Goal: Communication & Community: Connect with others

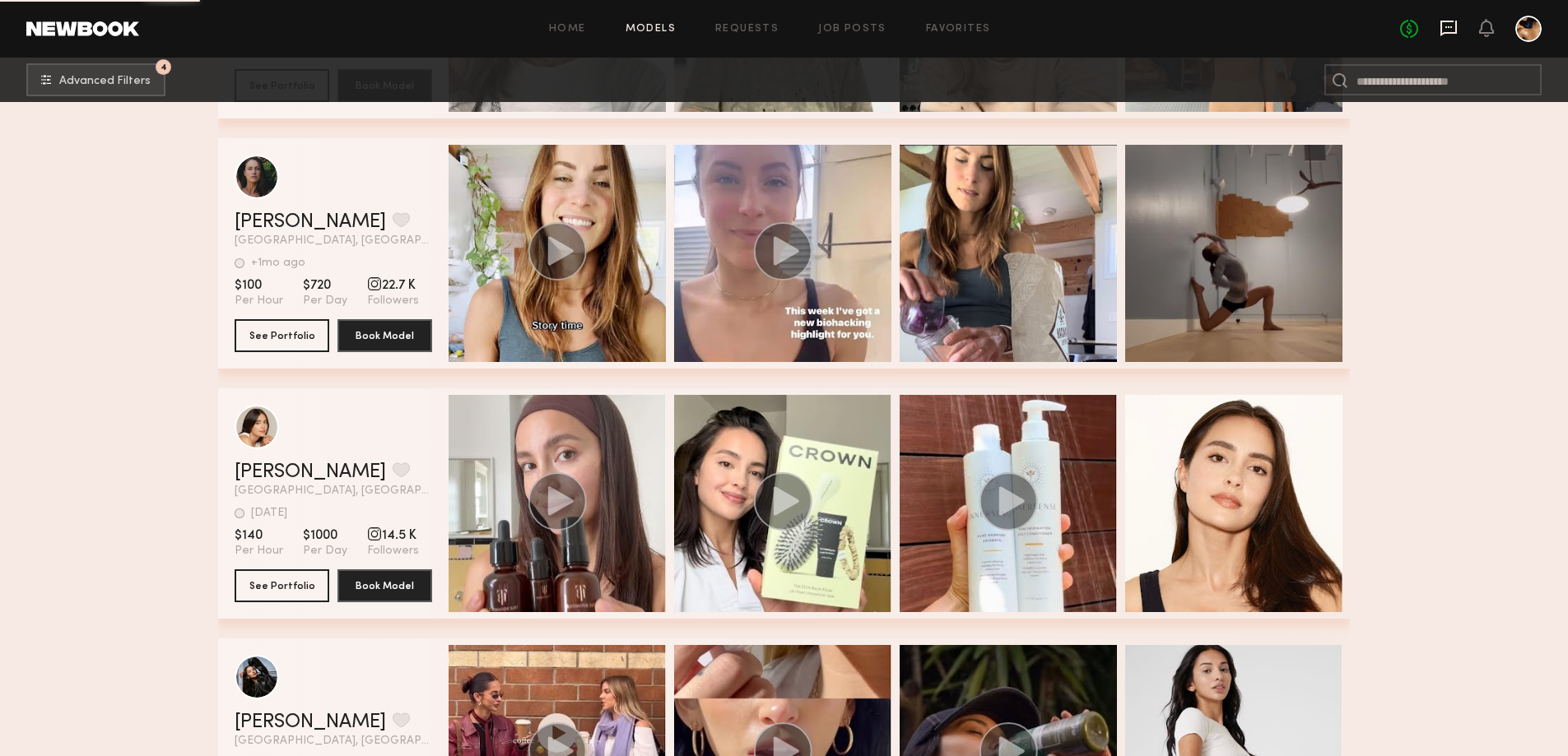
scroll to position [34753, 0]
click at [1448, 26] on icon at bounding box center [1448, 27] width 7 height 2
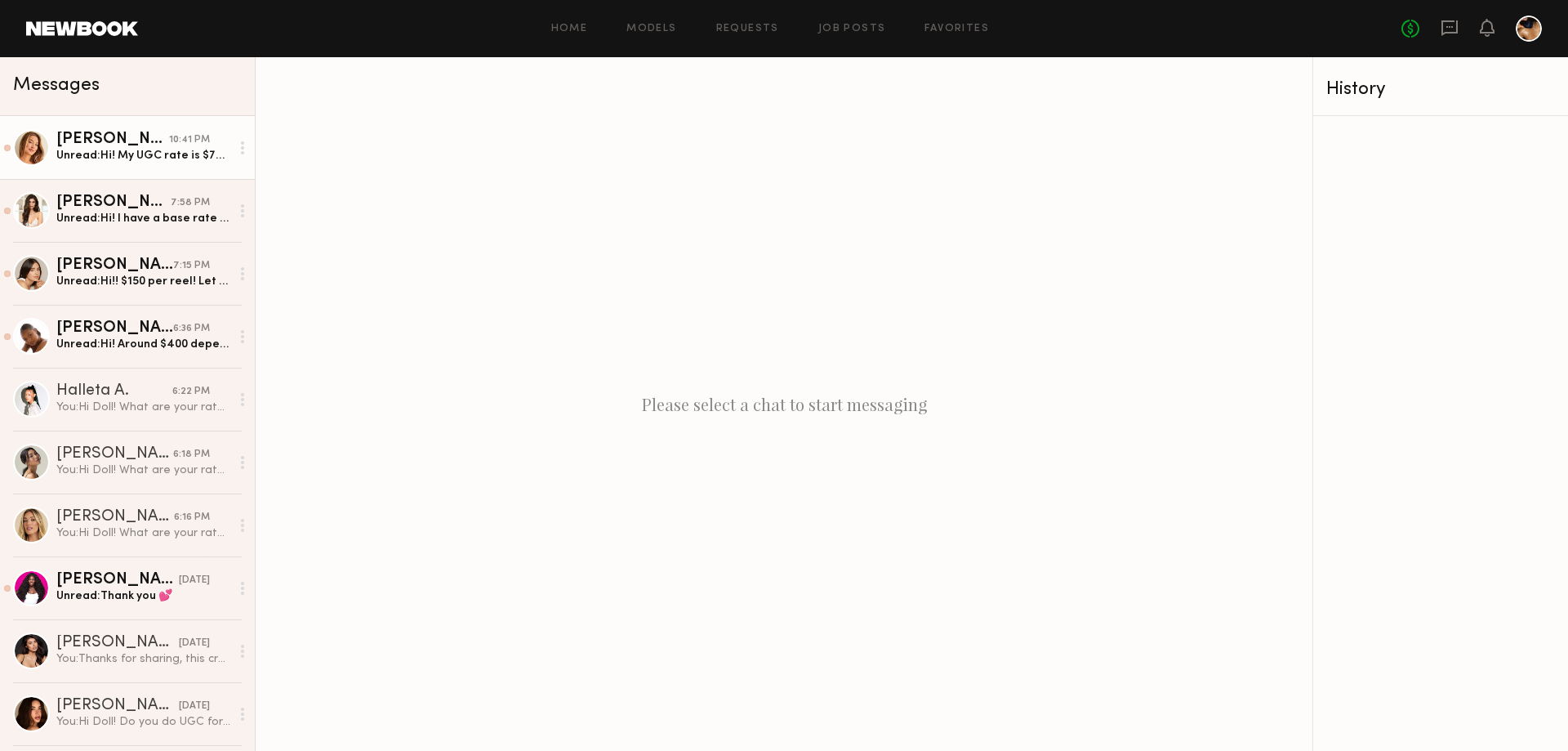
click at [99, 154] on div "Unread: Hi! My UGC rate is $700!" at bounding box center [143, 155] width 174 height 16
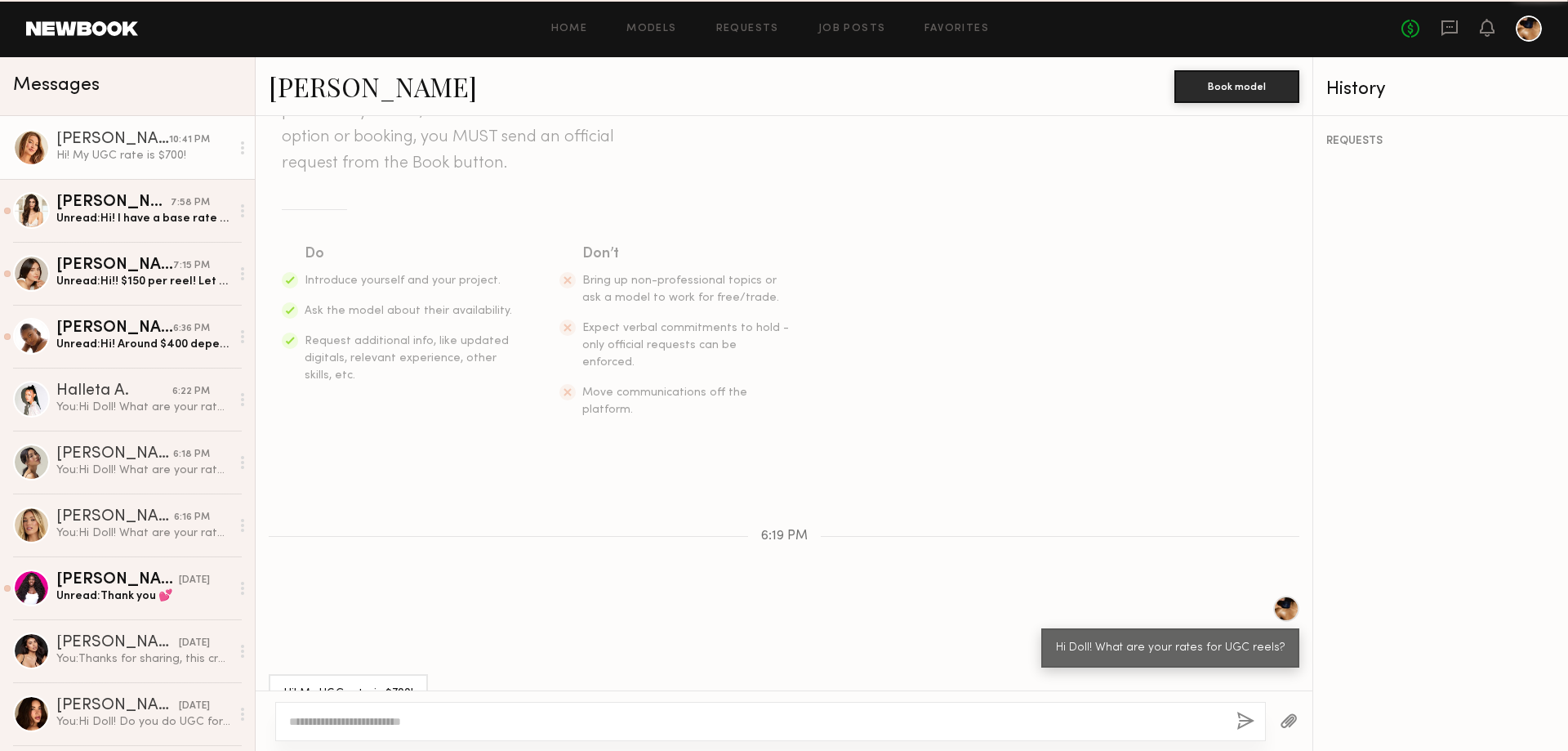
scroll to position [155, 0]
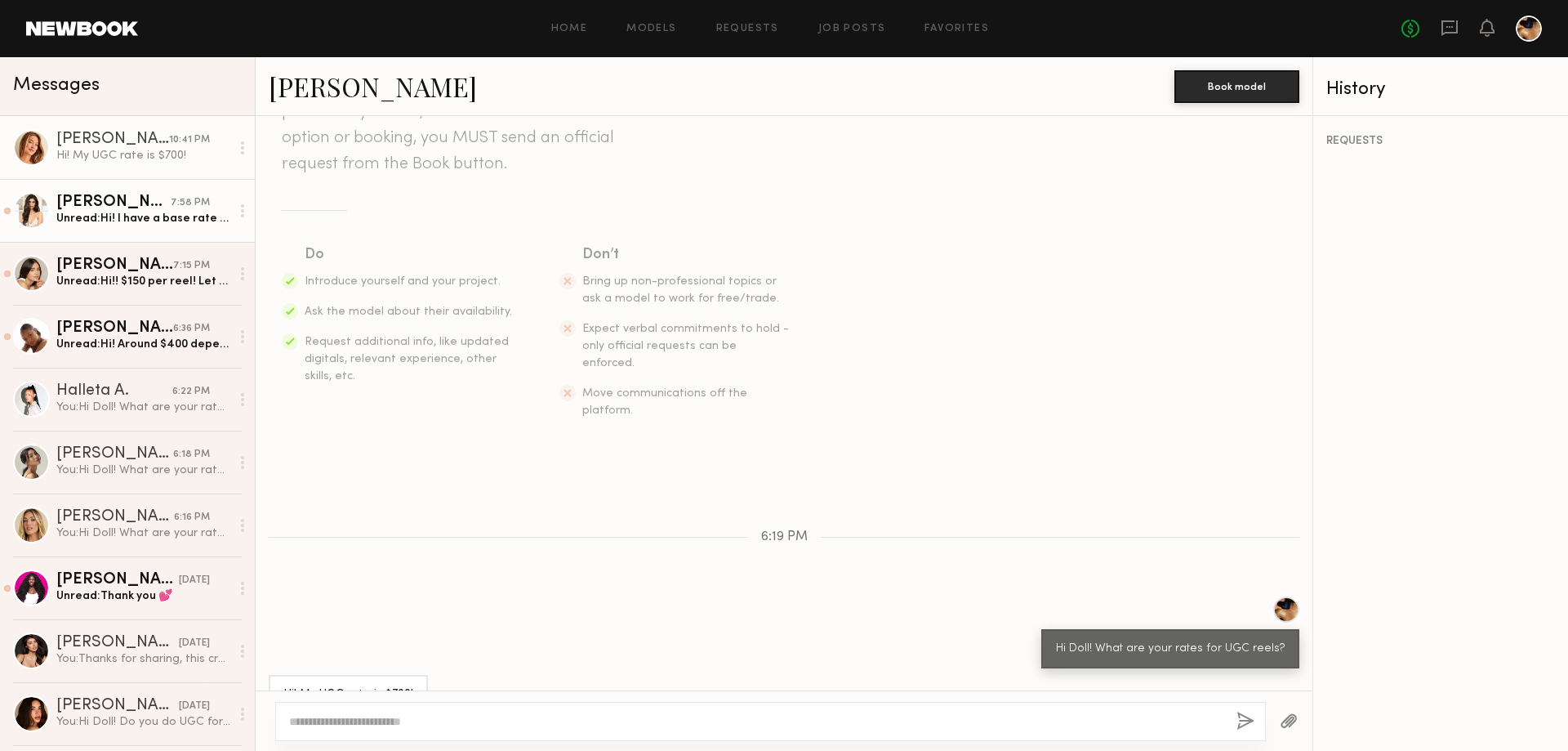
click at [145, 219] on div "Unread: Hi! I have a base rate of $250, but my rate varies based on usage, vide…" at bounding box center [143, 218] width 174 height 16
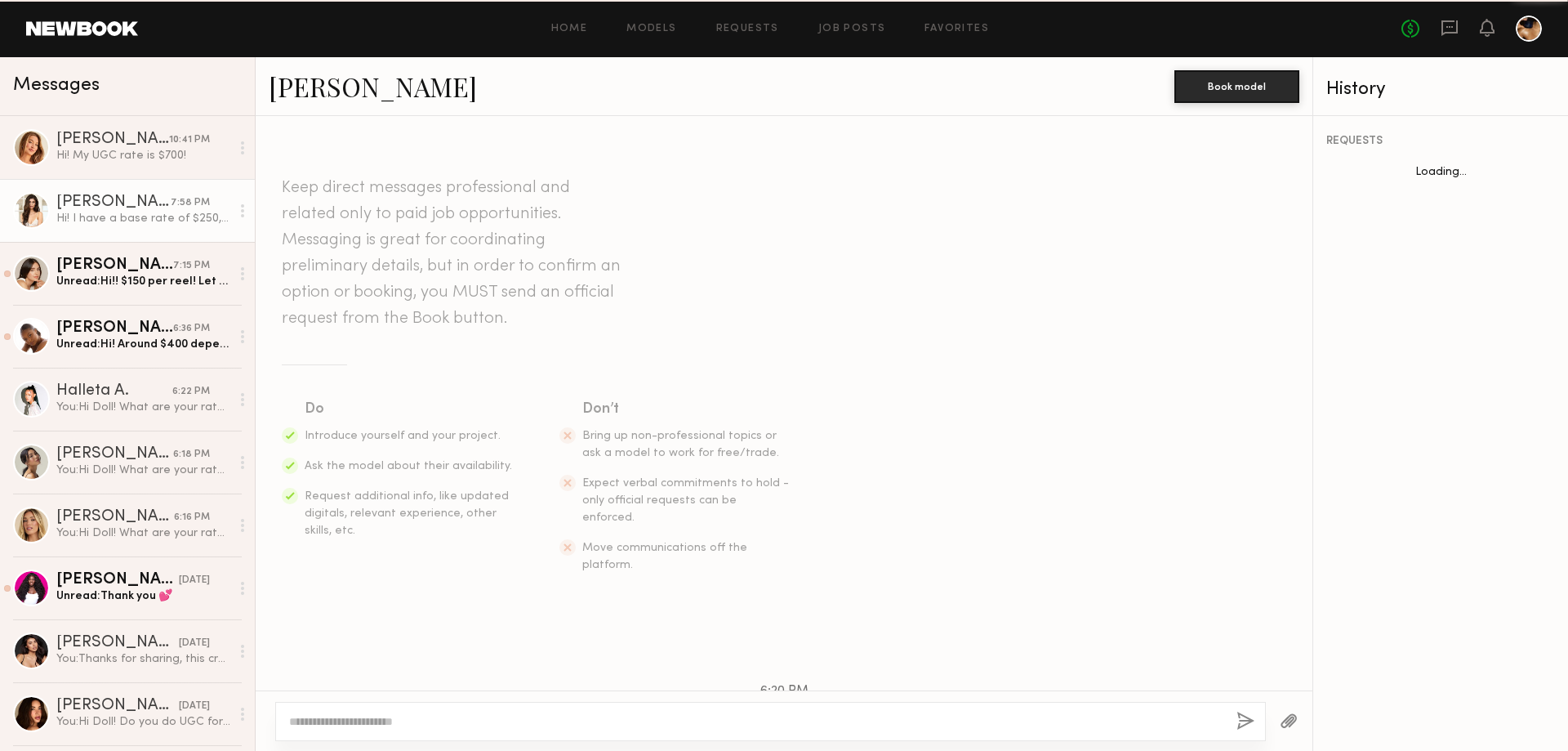
scroll to position [174, 0]
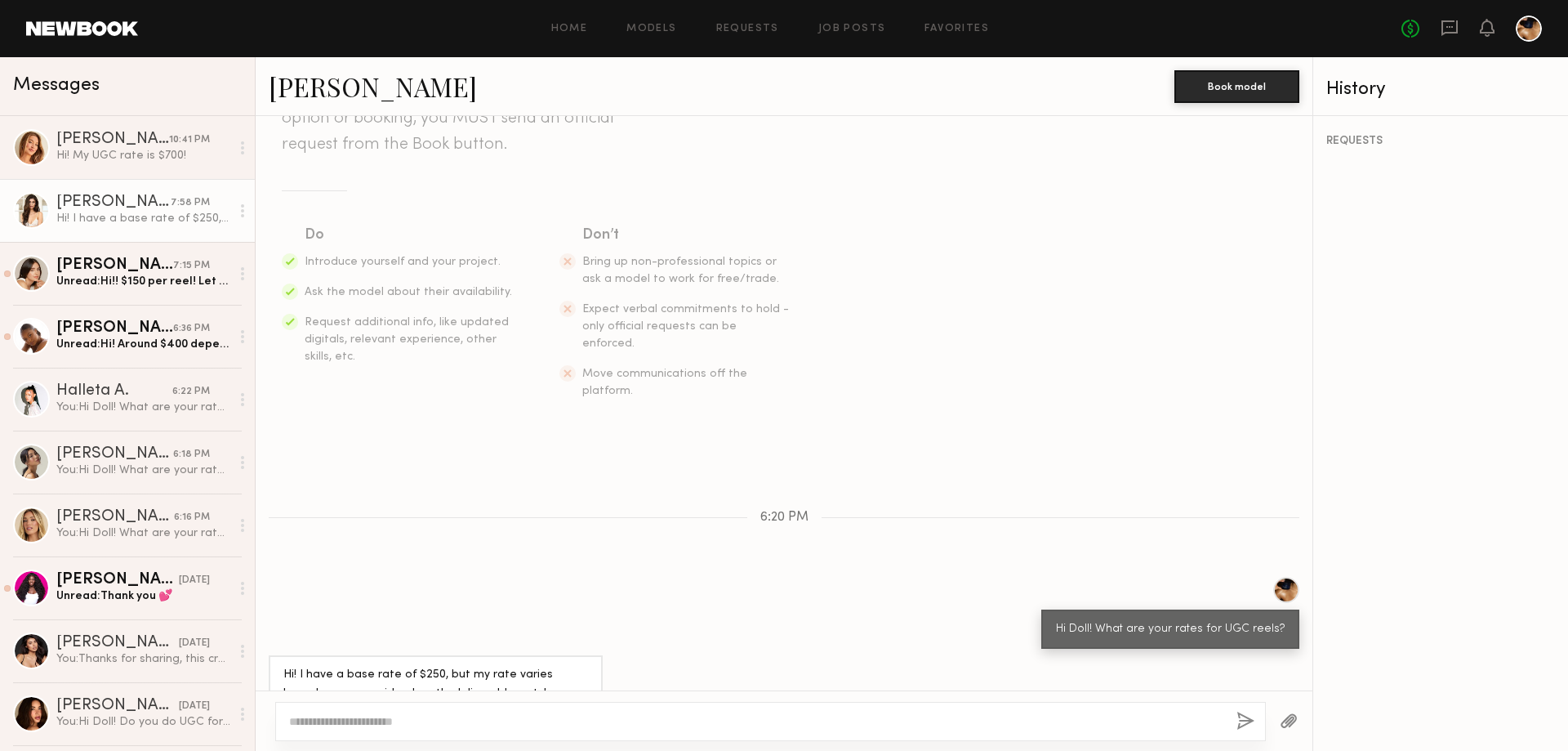
click at [311, 90] on link "[PERSON_NAME]" at bounding box center [373, 86] width 208 height 35
click at [399, 710] on div at bounding box center [770, 721] width 991 height 39
click at [362, 725] on textarea at bounding box center [756, 722] width 934 height 17
type textarea "**********"
click at [1240, 724] on button "button" at bounding box center [1246, 722] width 18 height 21
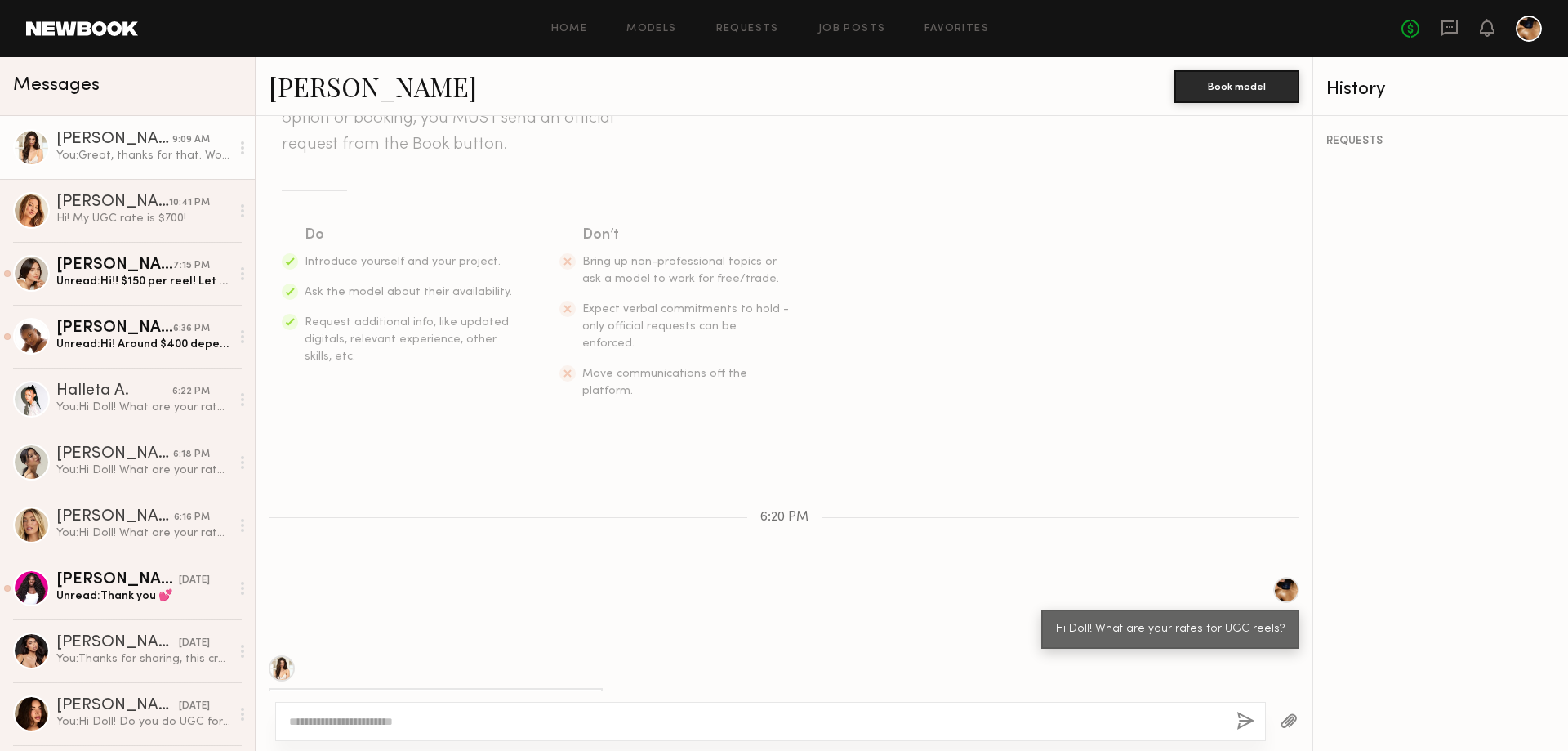
scroll to position [526, 0]
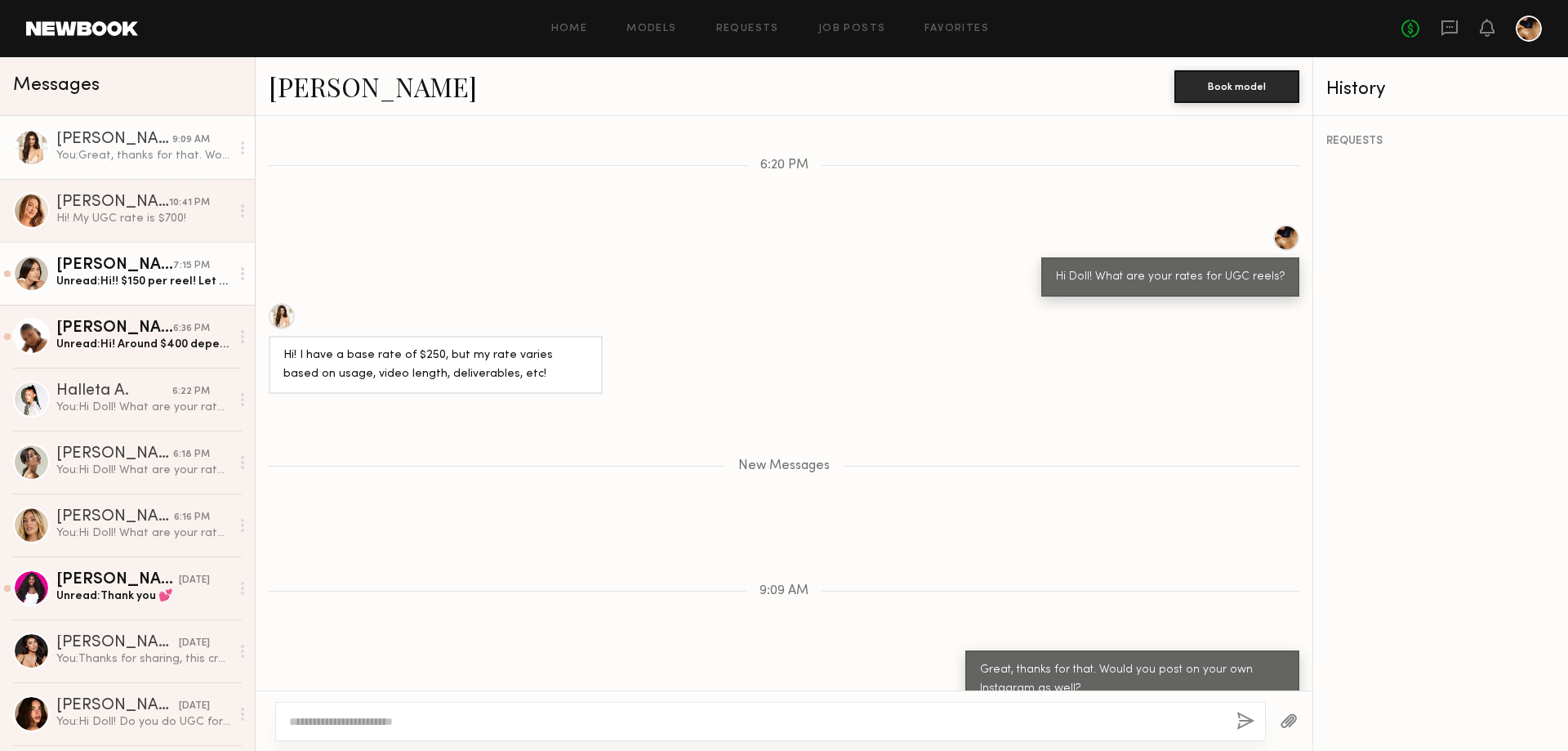
click at [154, 264] on div "[PERSON_NAME]" at bounding box center [115, 266] width 117 height 17
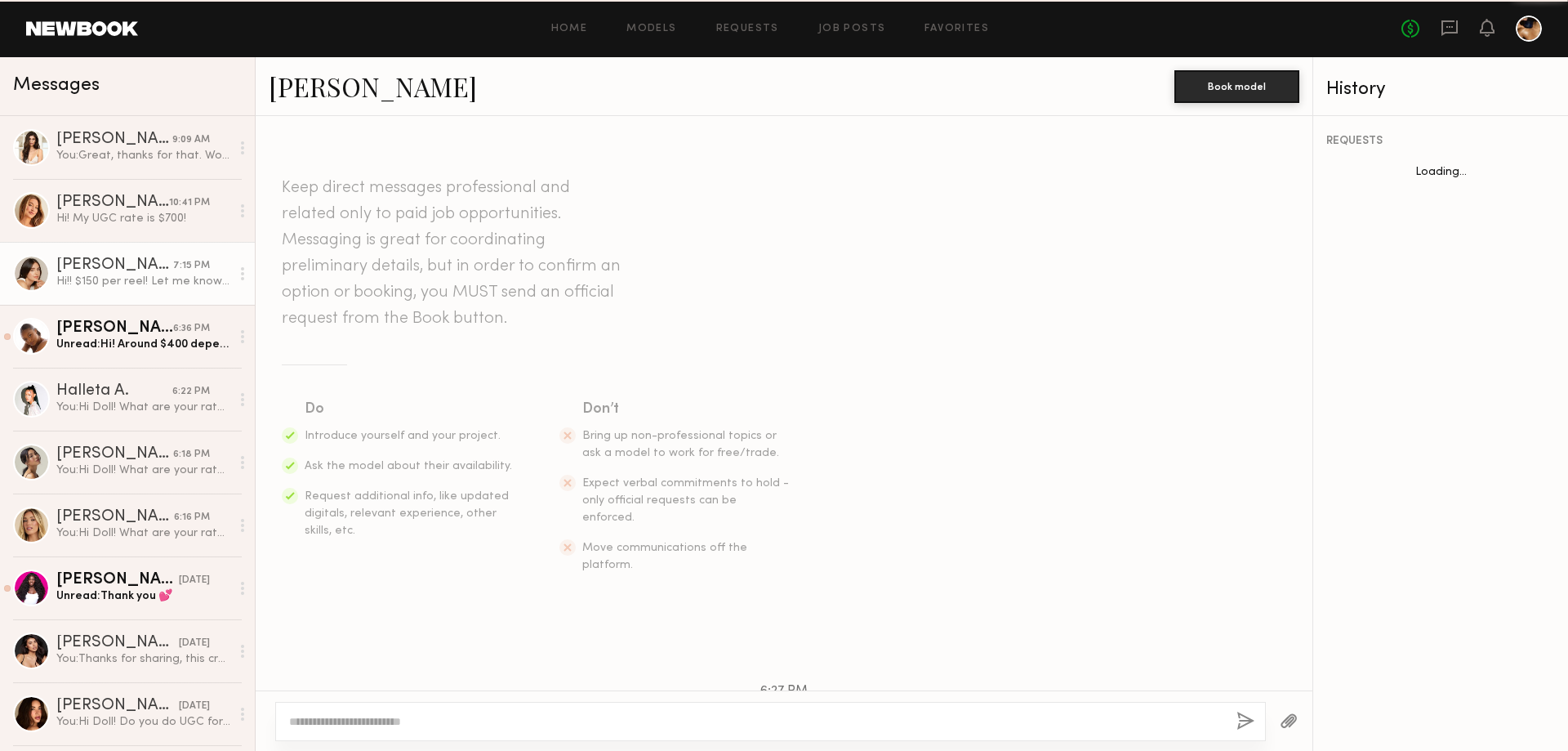
scroll to position [155, 0]
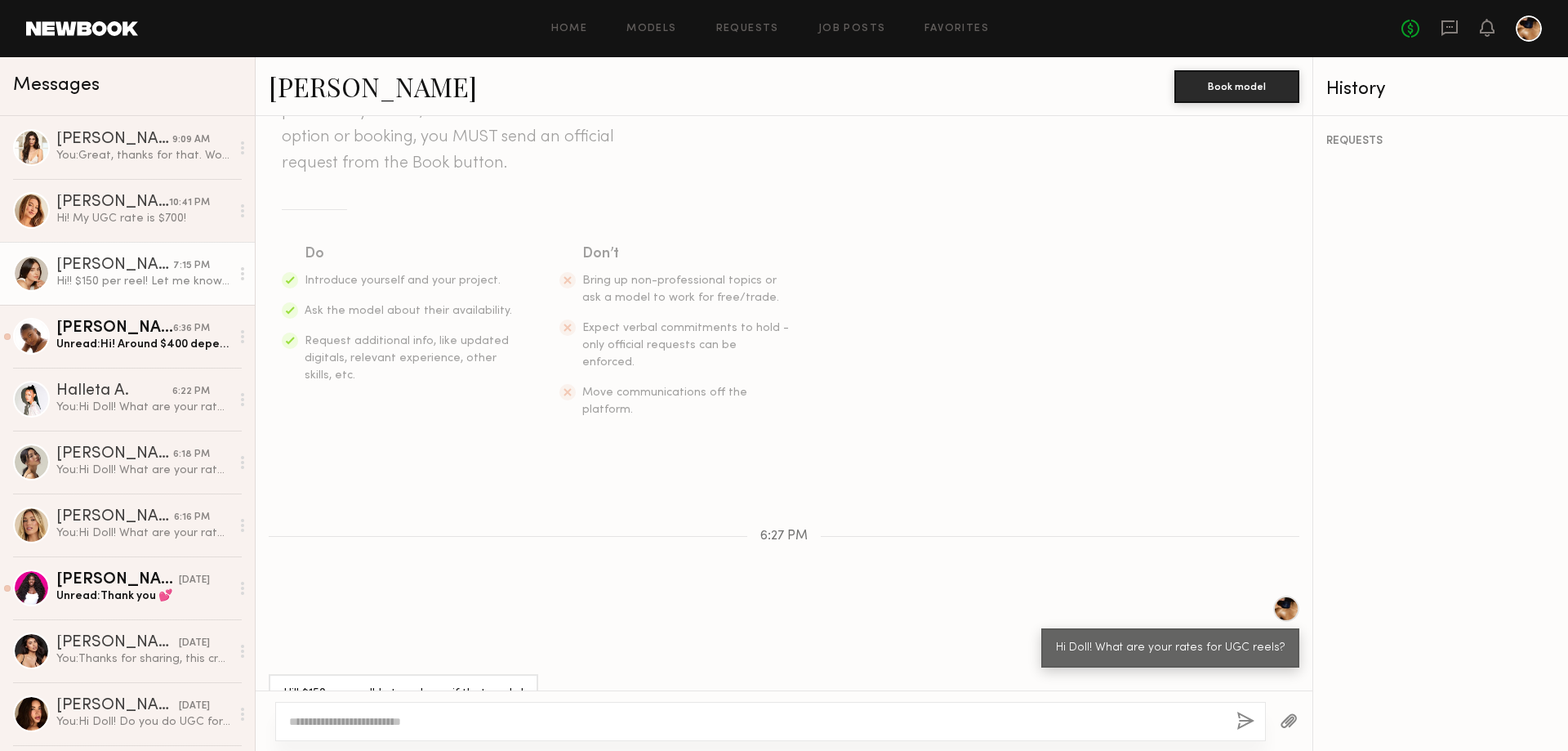
click at [350, 85] on link "[PERSON_NAME]" at bounding box center [373, 86] width 208 height 35
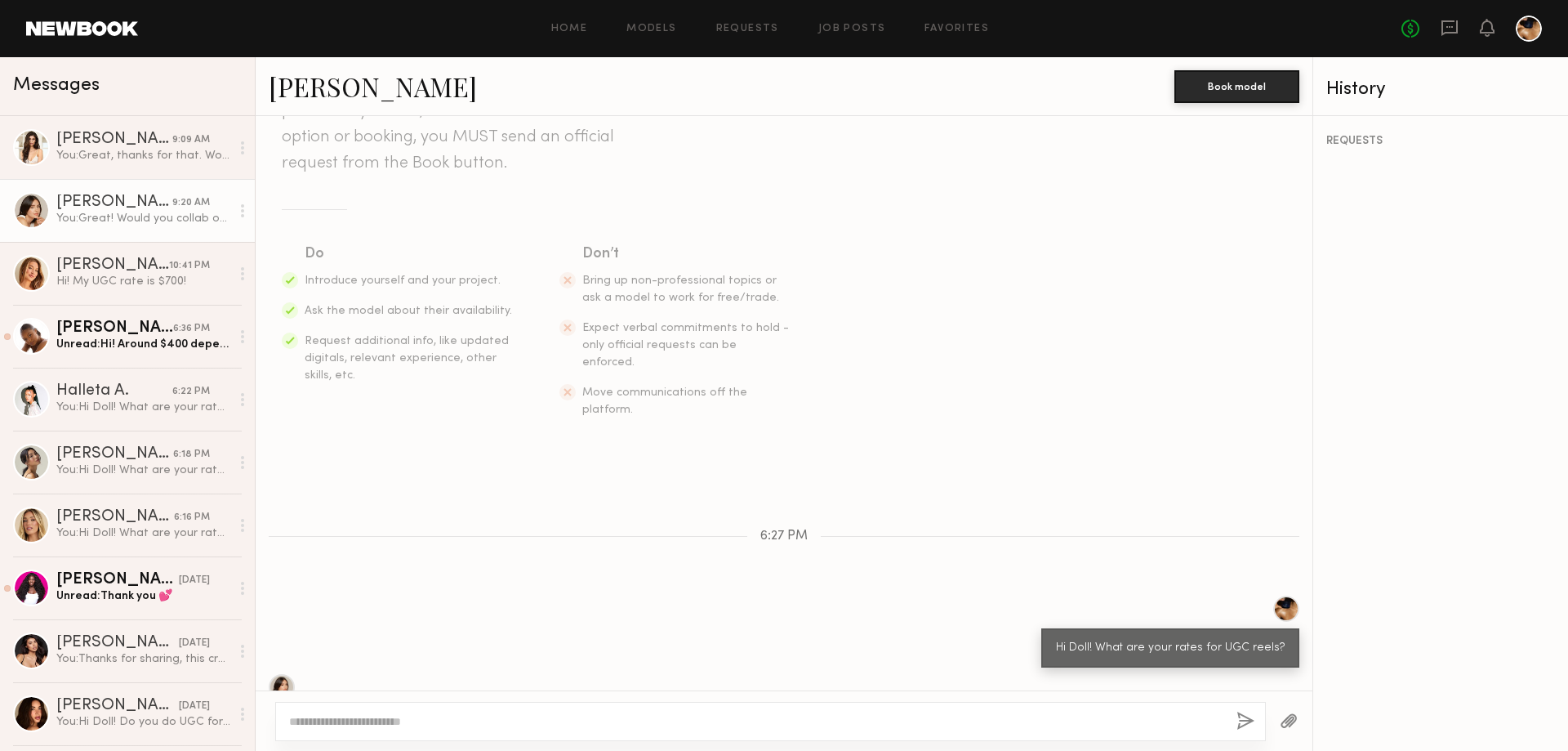
scroll to position [488, 0]
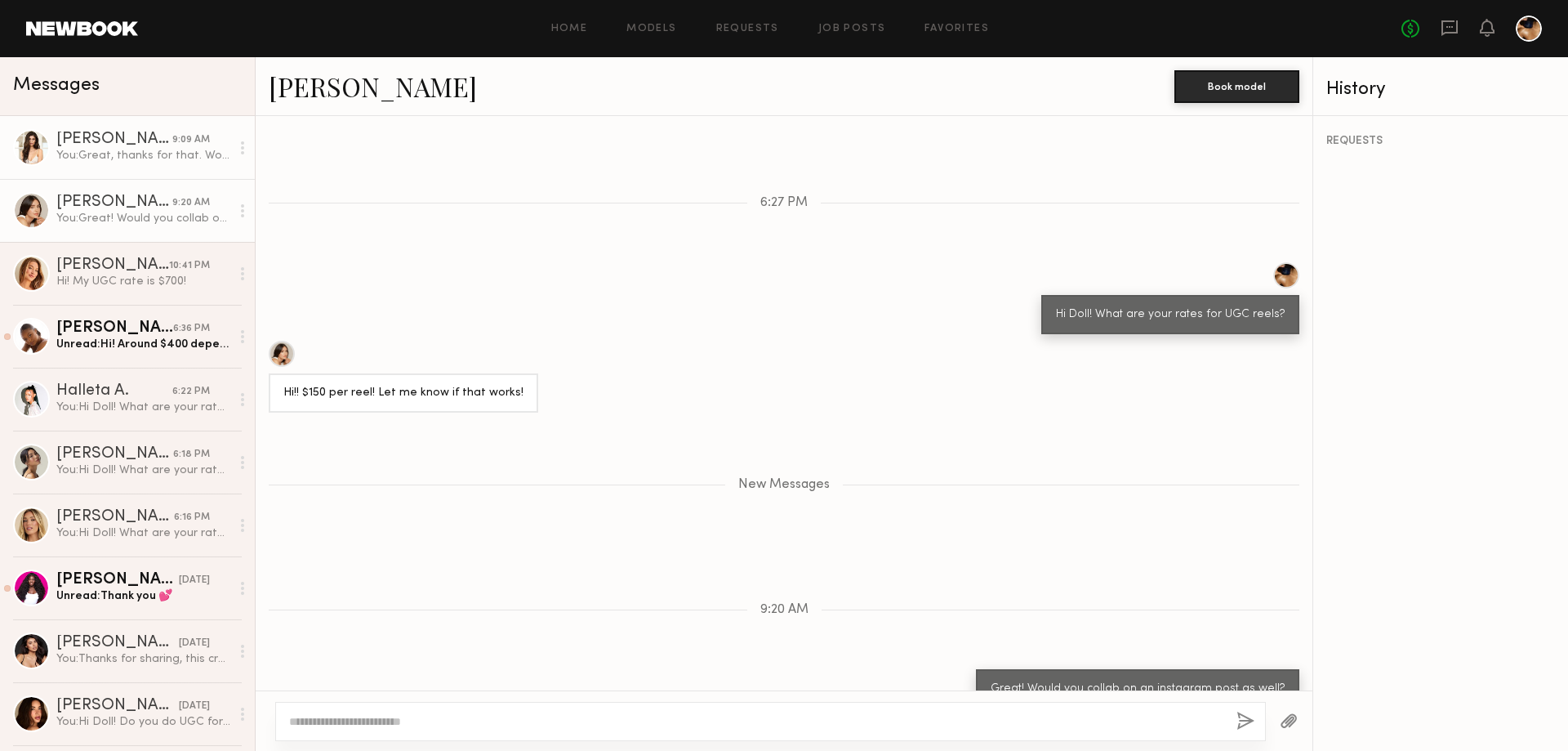
click at [96, 150] on div "You: Great, thanks for that. Would you post on your own Instagram as well?" at bounding box center [143, 155] width 174 height 16
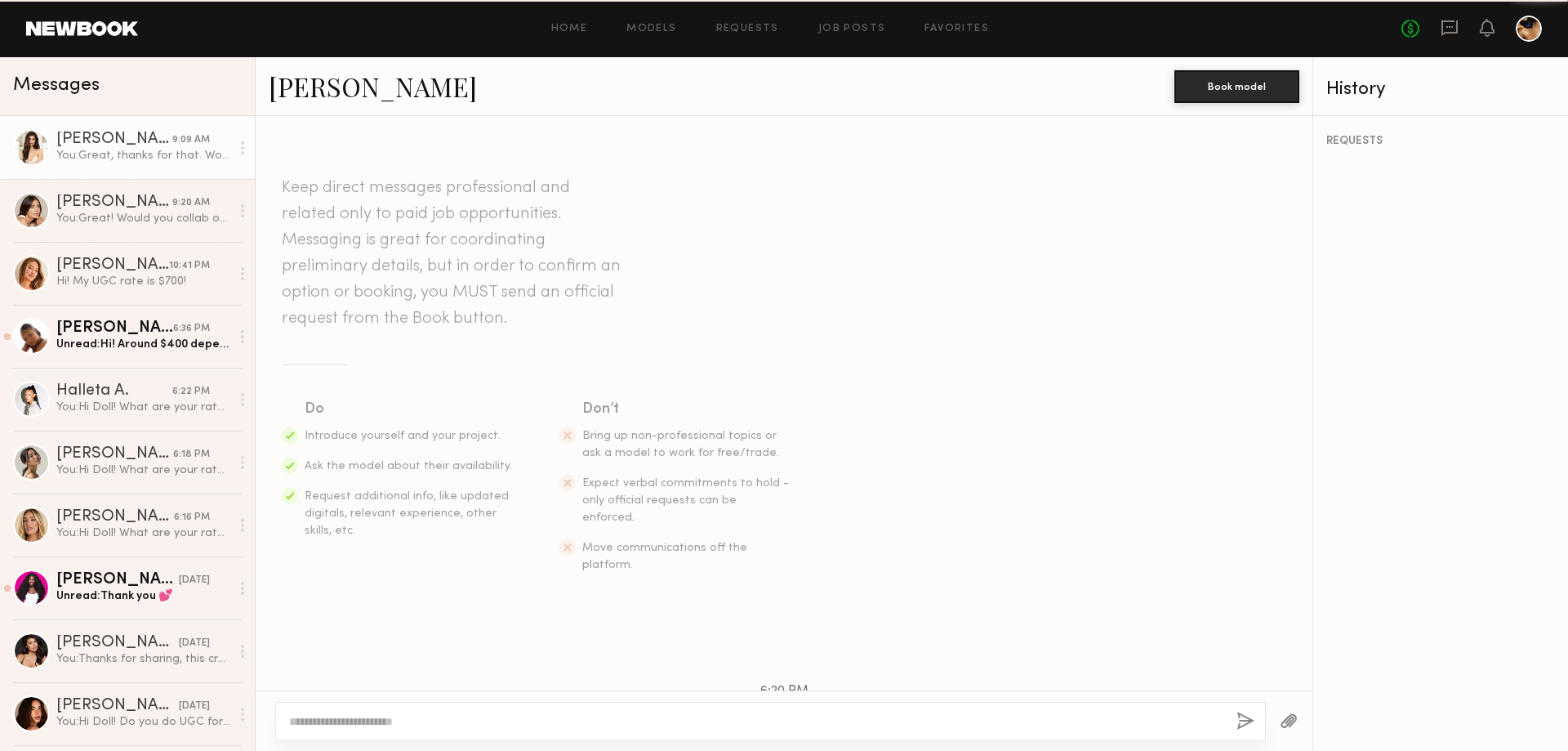
scroll to position [399, 0]
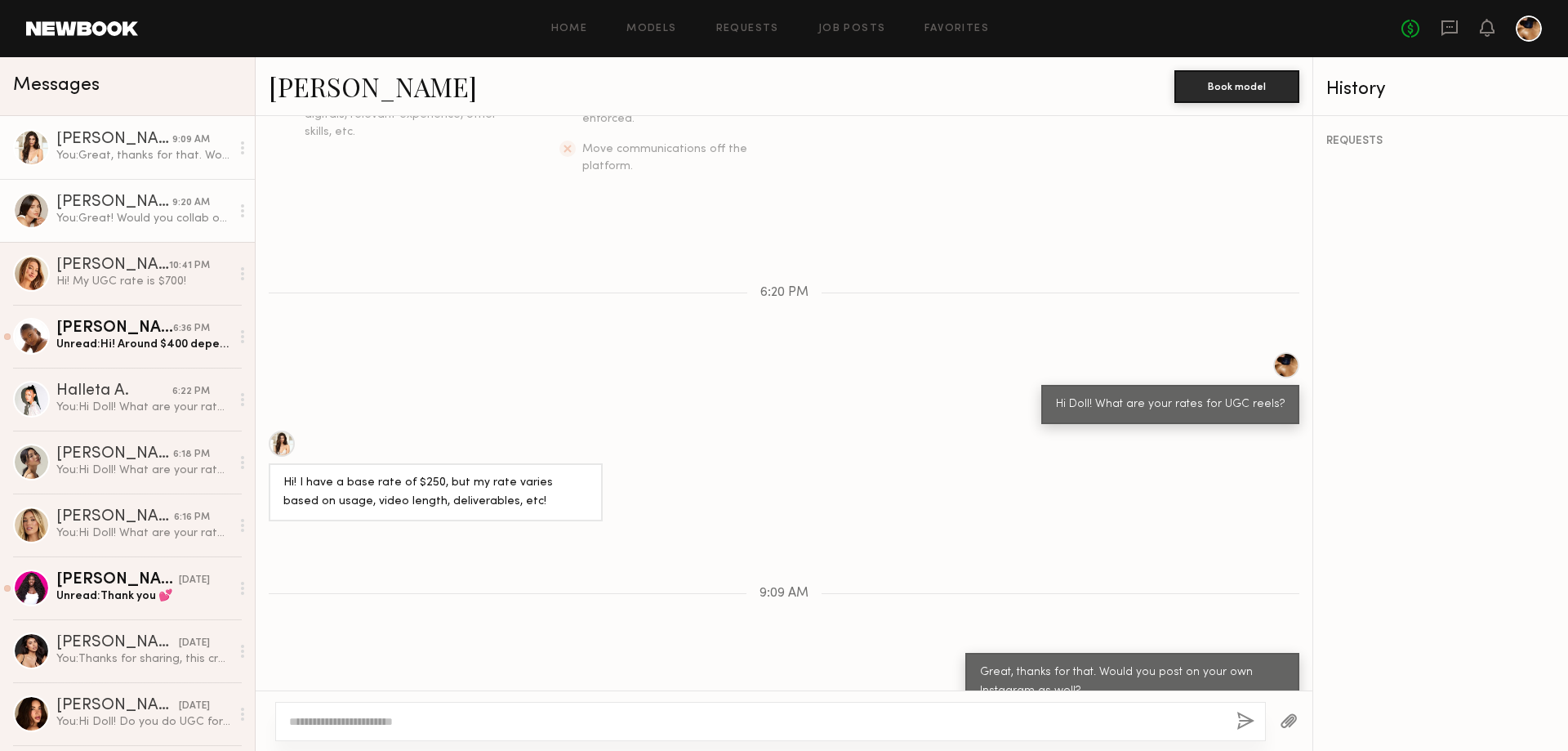
click at [121, 229] on link "Melanie R. 9:20 AM You: Great! Would you collab on an instagram post as well?" at bounding box center [127, 210] width 255 height 63
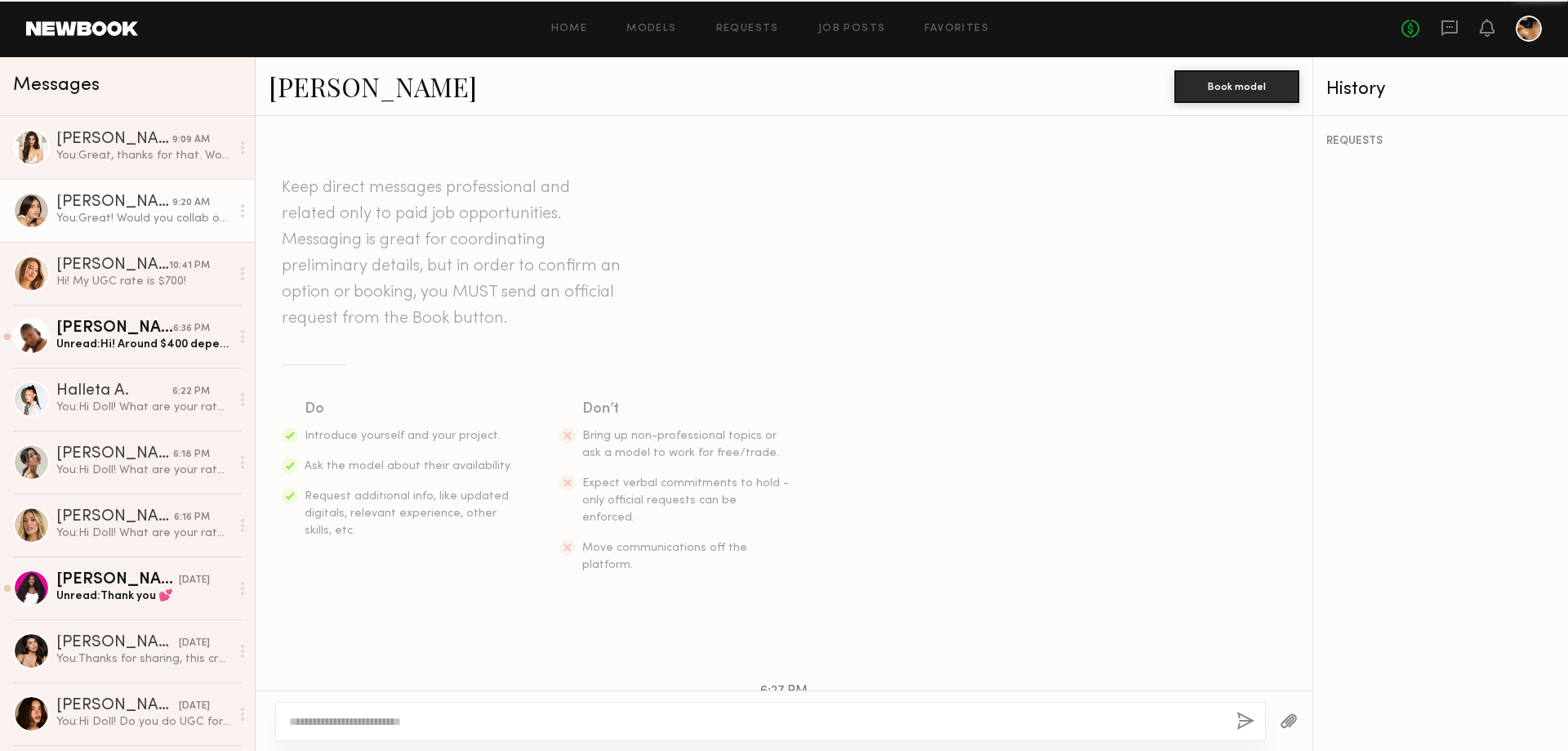
scroll to position [361, 0]
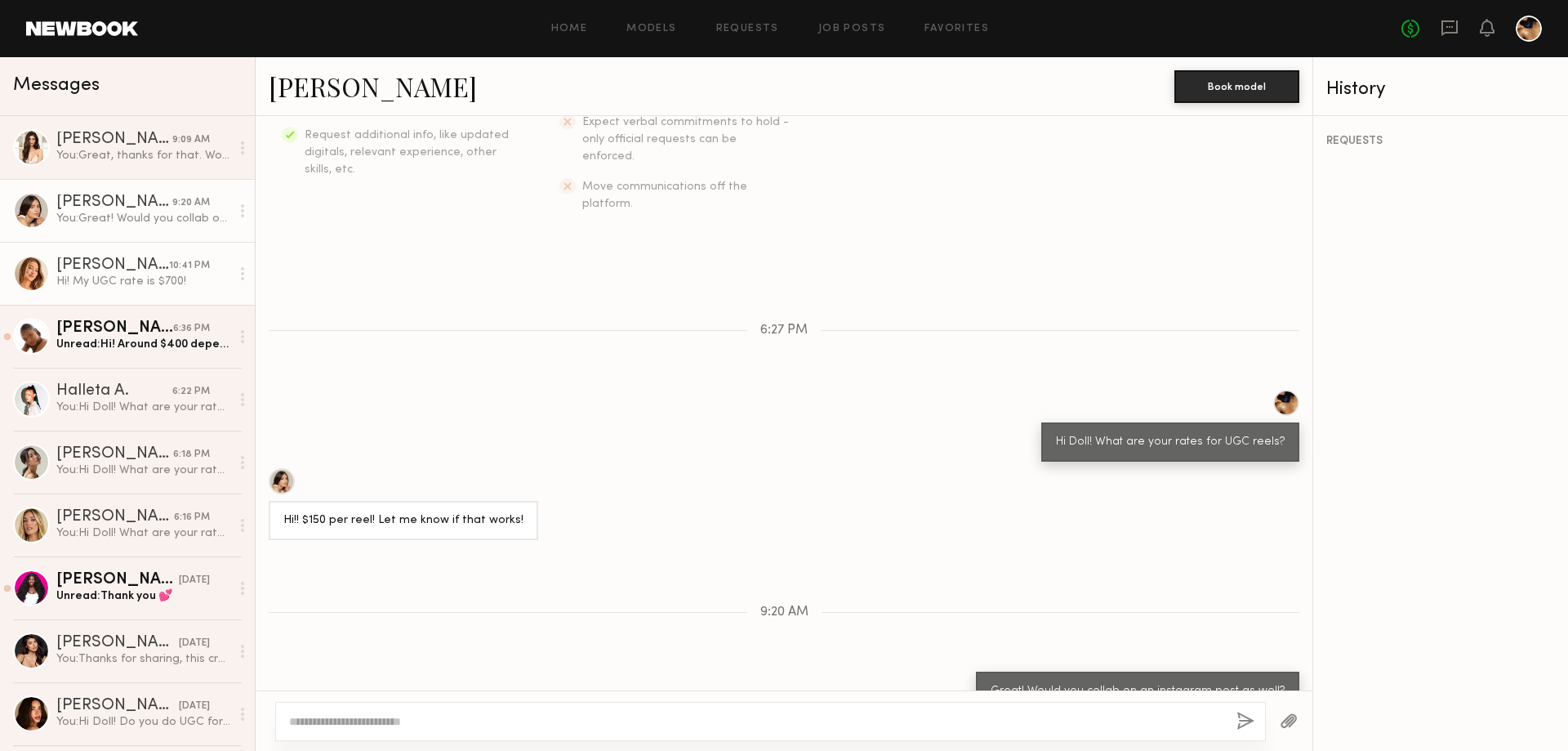
click at [139, 272] on div "[PERSON_NAME]" at bounding box center [113, 266] width 113 height 17
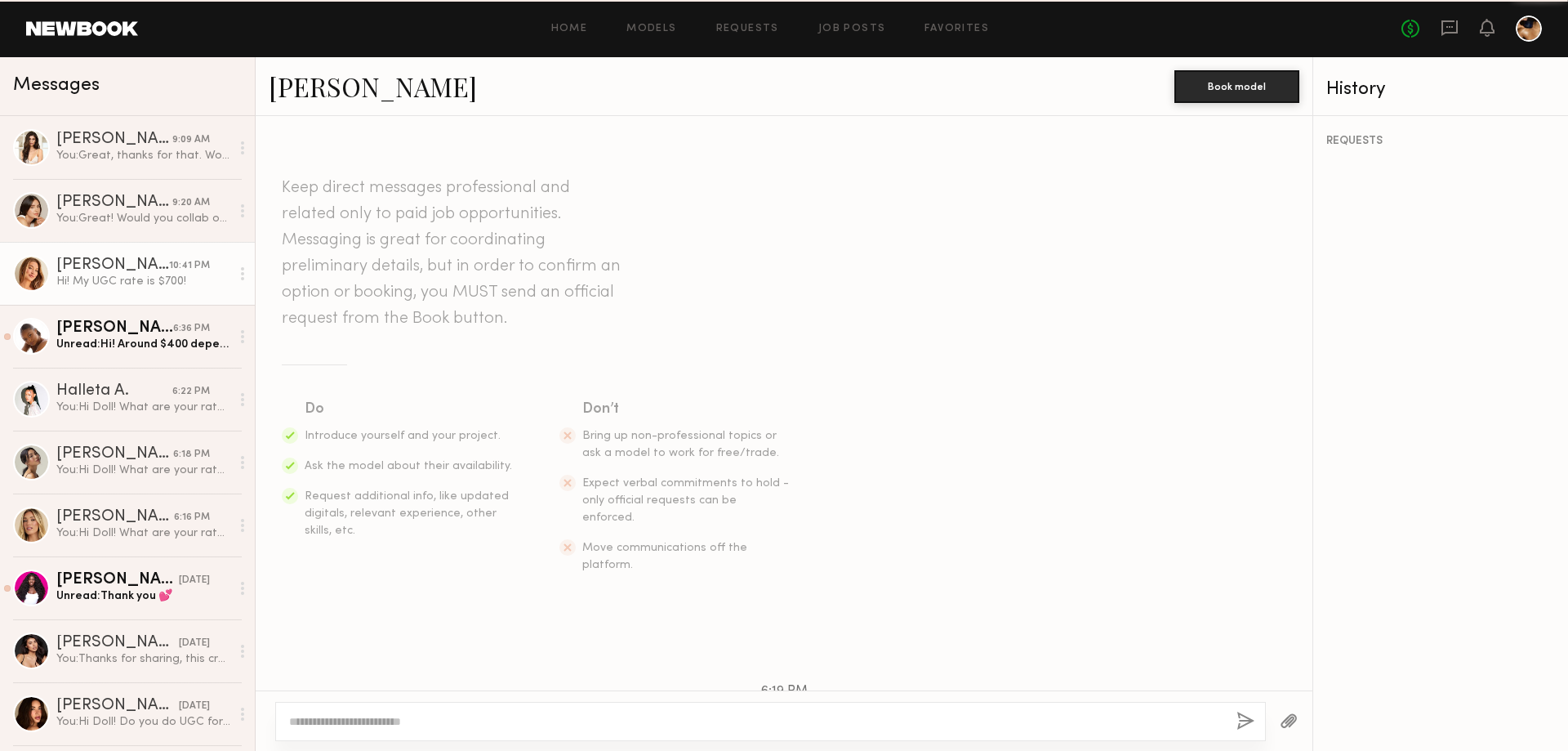
scroll to position [155, 0]
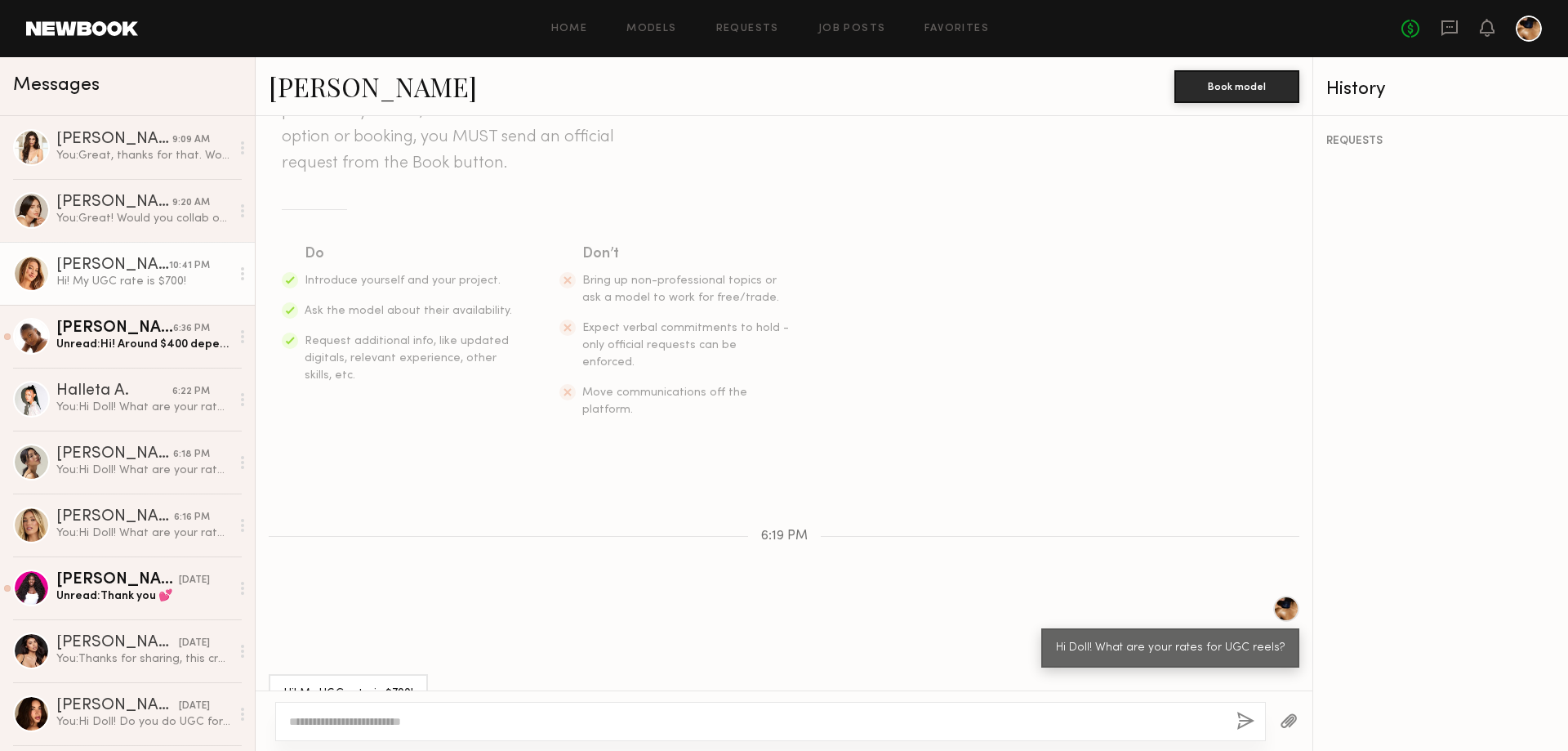
click at [377, 716] on textarea at bounding box center [756, 722] width 934 height 17
type textarea "*"
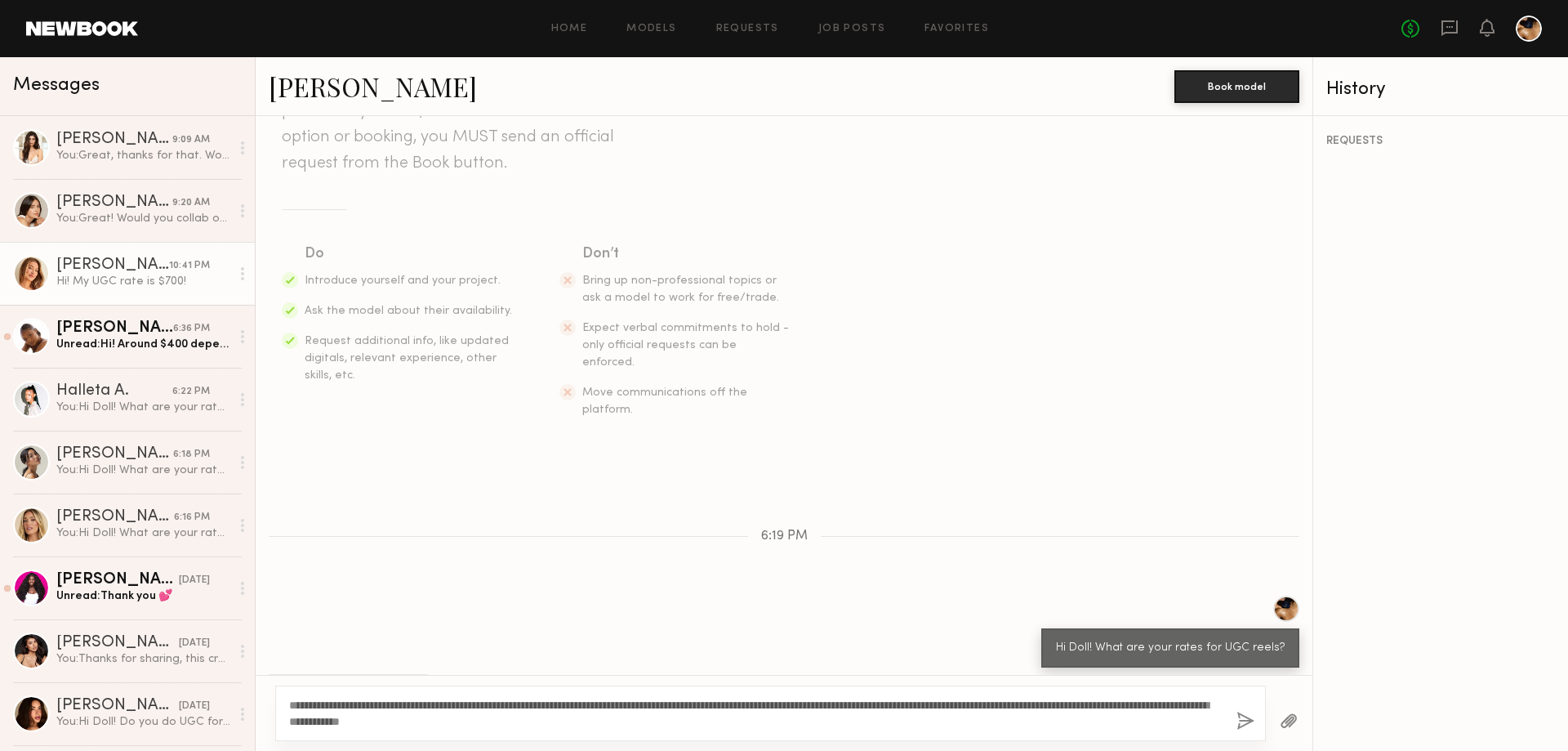
click at [370, 87] on link "[PERSON_NAME]" at bounding box center [373, 86] width 208 height 35
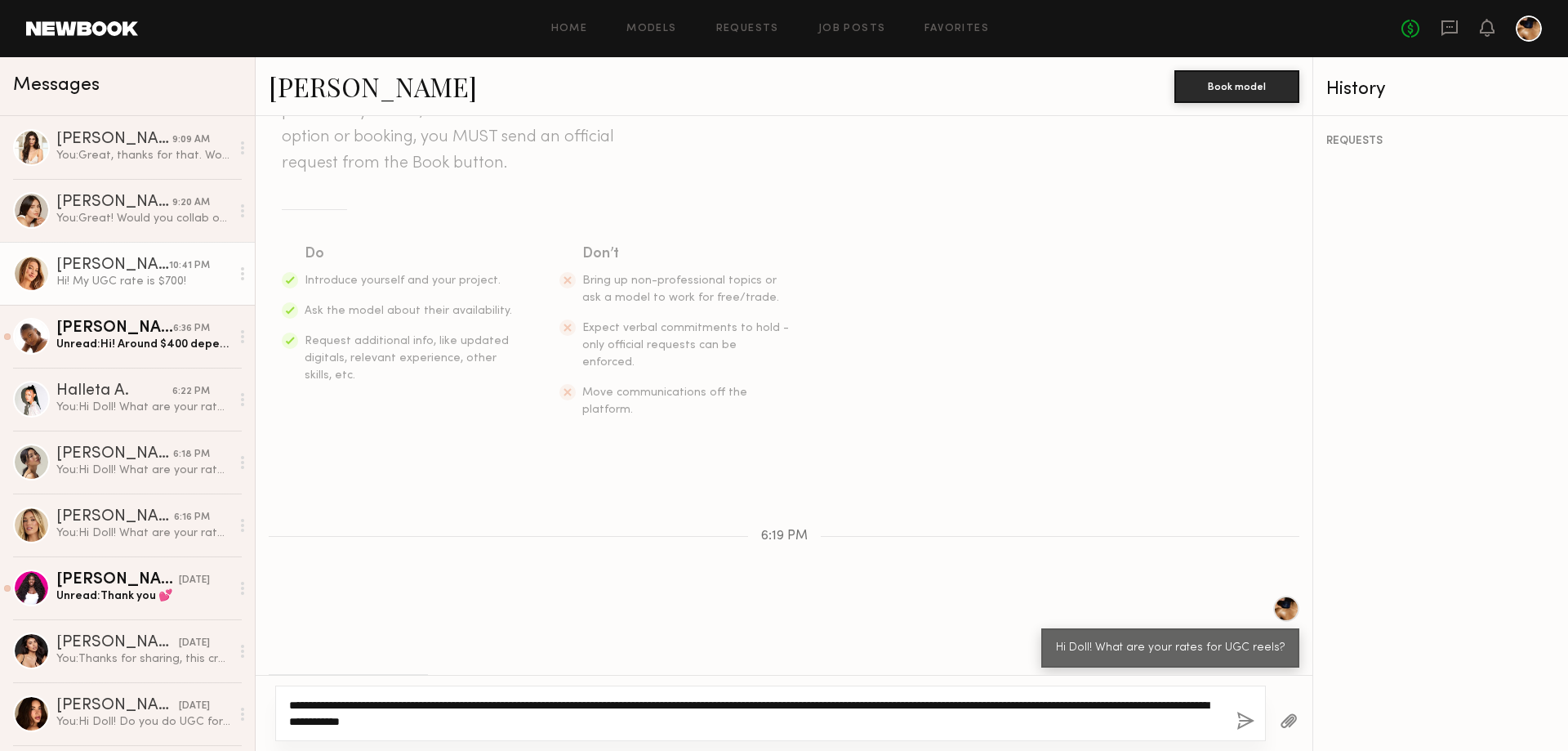
click at [628, 727] on textarea "**********" at bounding box center [756, 713] width 934 height 32
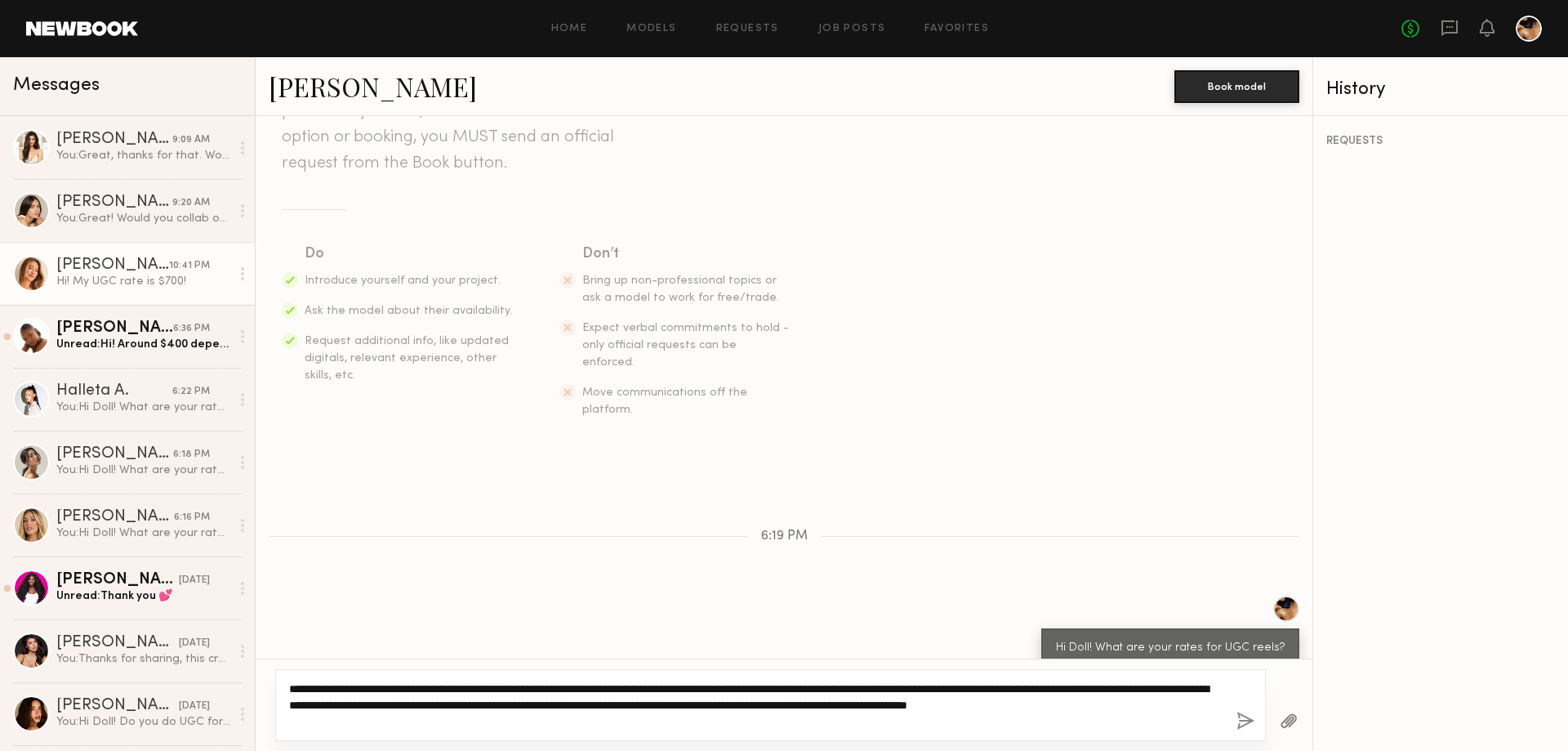
type textarea "**********"
drag, startPoint x: 632, startPoint y: 723, endPoint x: 271, endPoint y: 684, distance: 363.1
click at [271, 684] on div "**********" at bounding box center [784, 704] width 1057 height 92
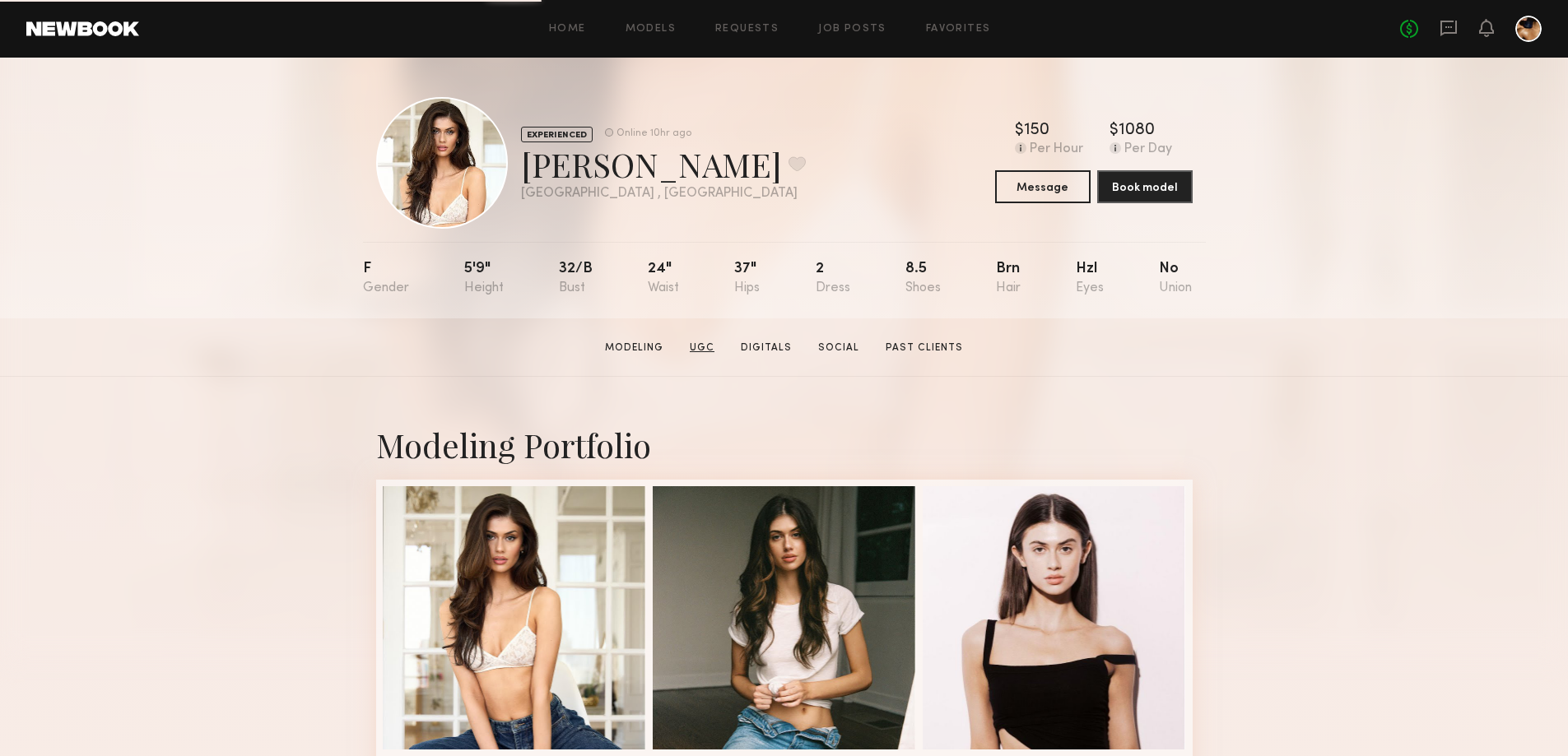
click at [703, 352] on link "UGC" at bounding box center [701, 348] width 38 height 15
click at [840, 350] on link "Social" at bounding box center [838, 348] width 54 height 15
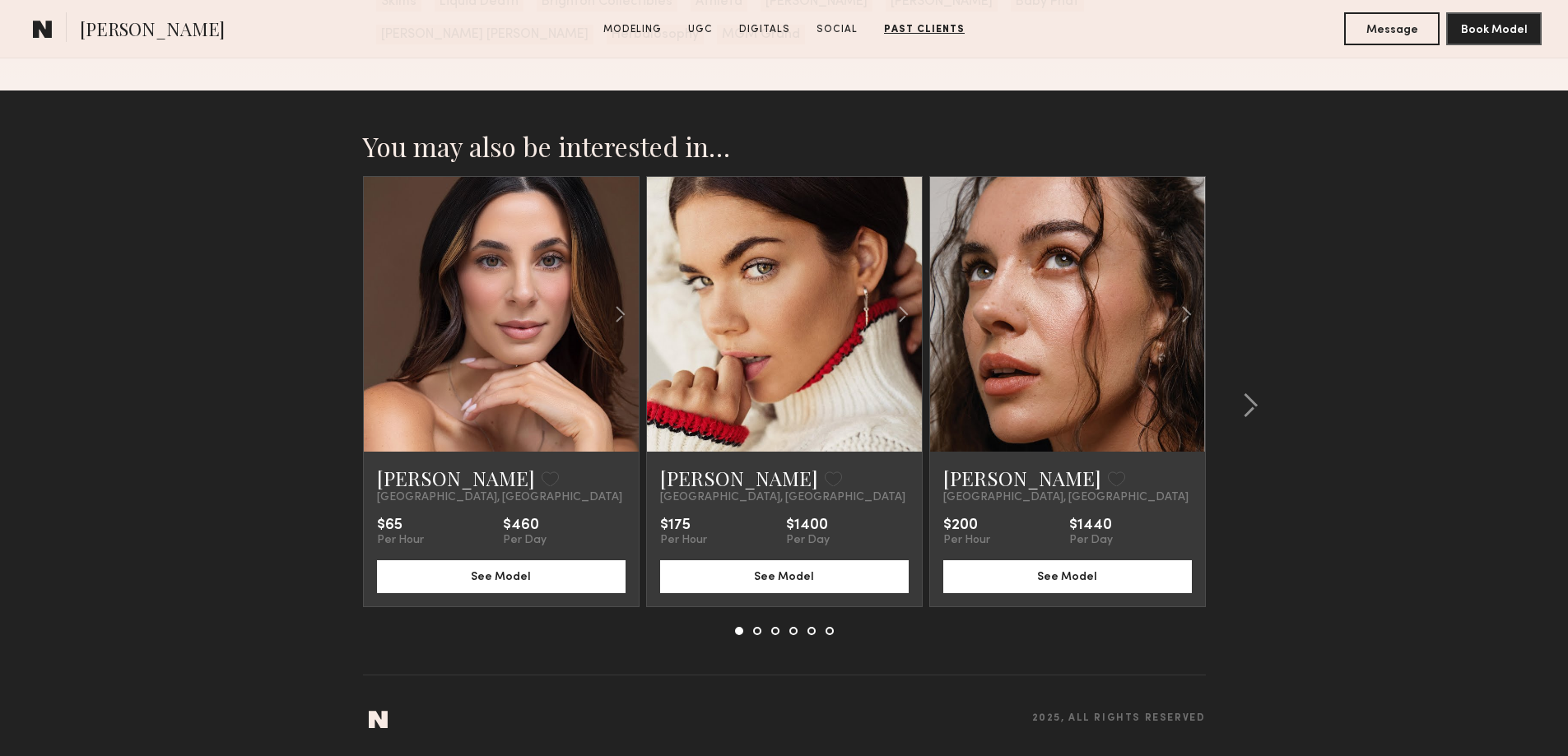
scroll to position [3705, 0]
click at [474, 246] on link at bounding box center [501, 314] width 94 height 275
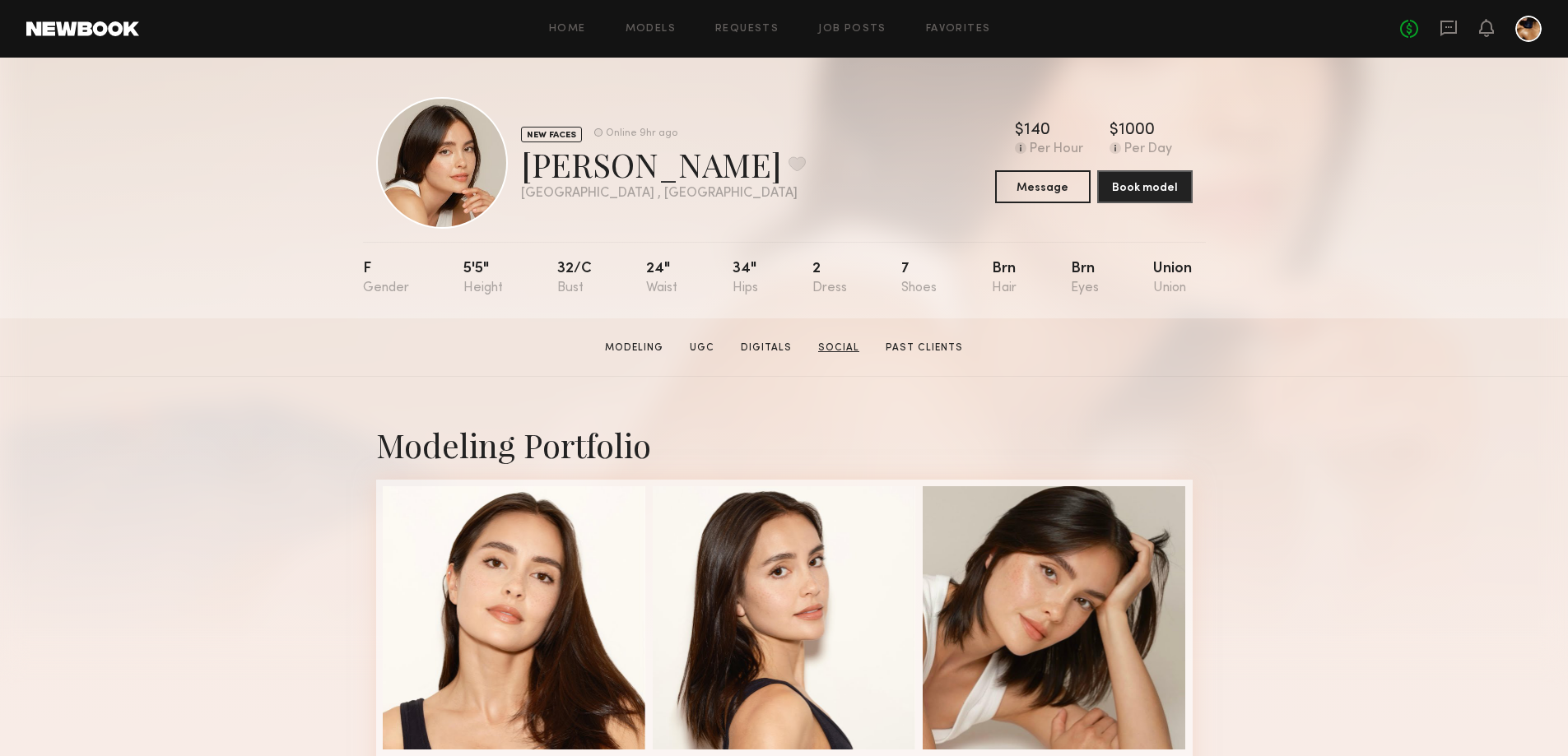
click at [838, 355] on link "Social" at bounding box center [838, 348] width 54 height 15
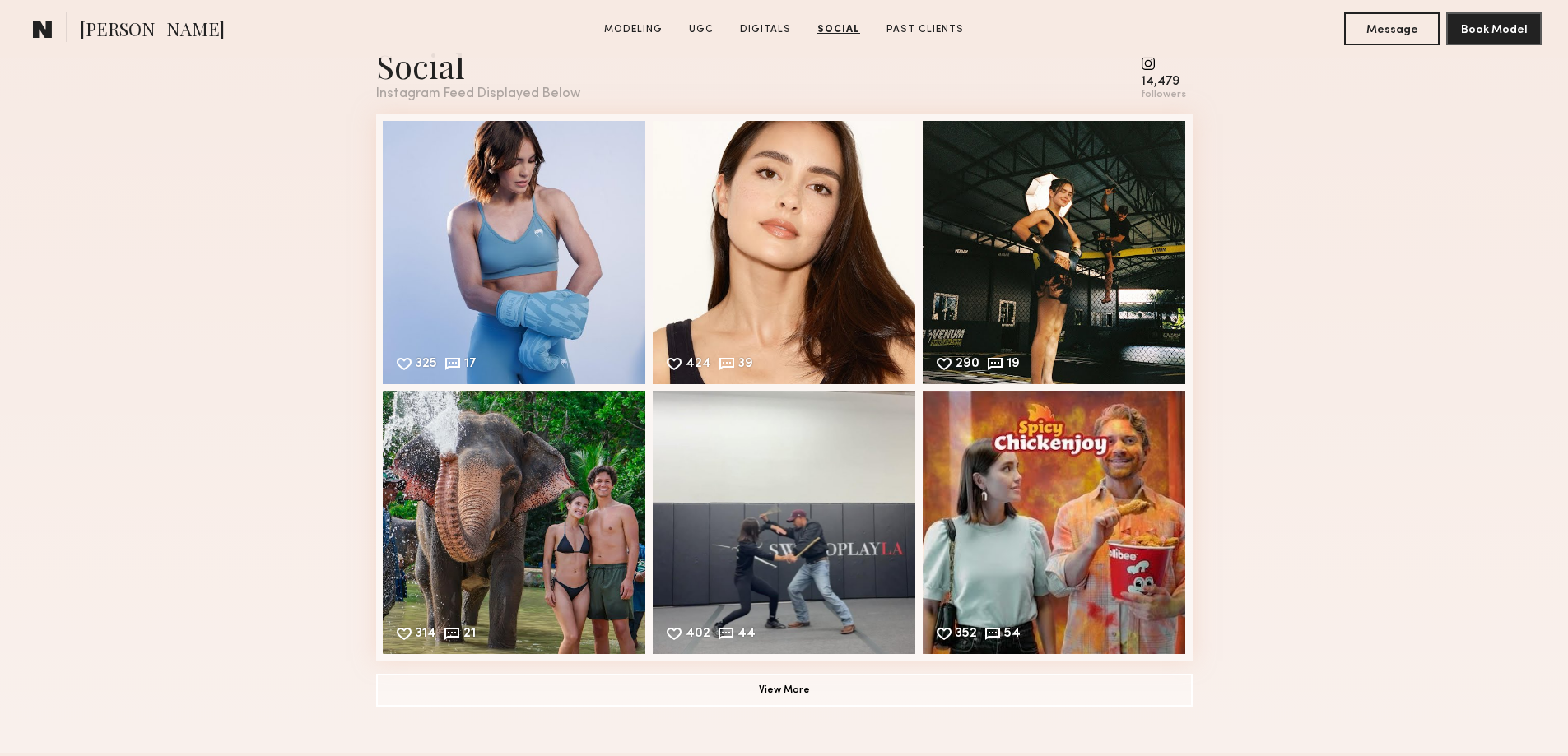
scroll to position [2503, 0]
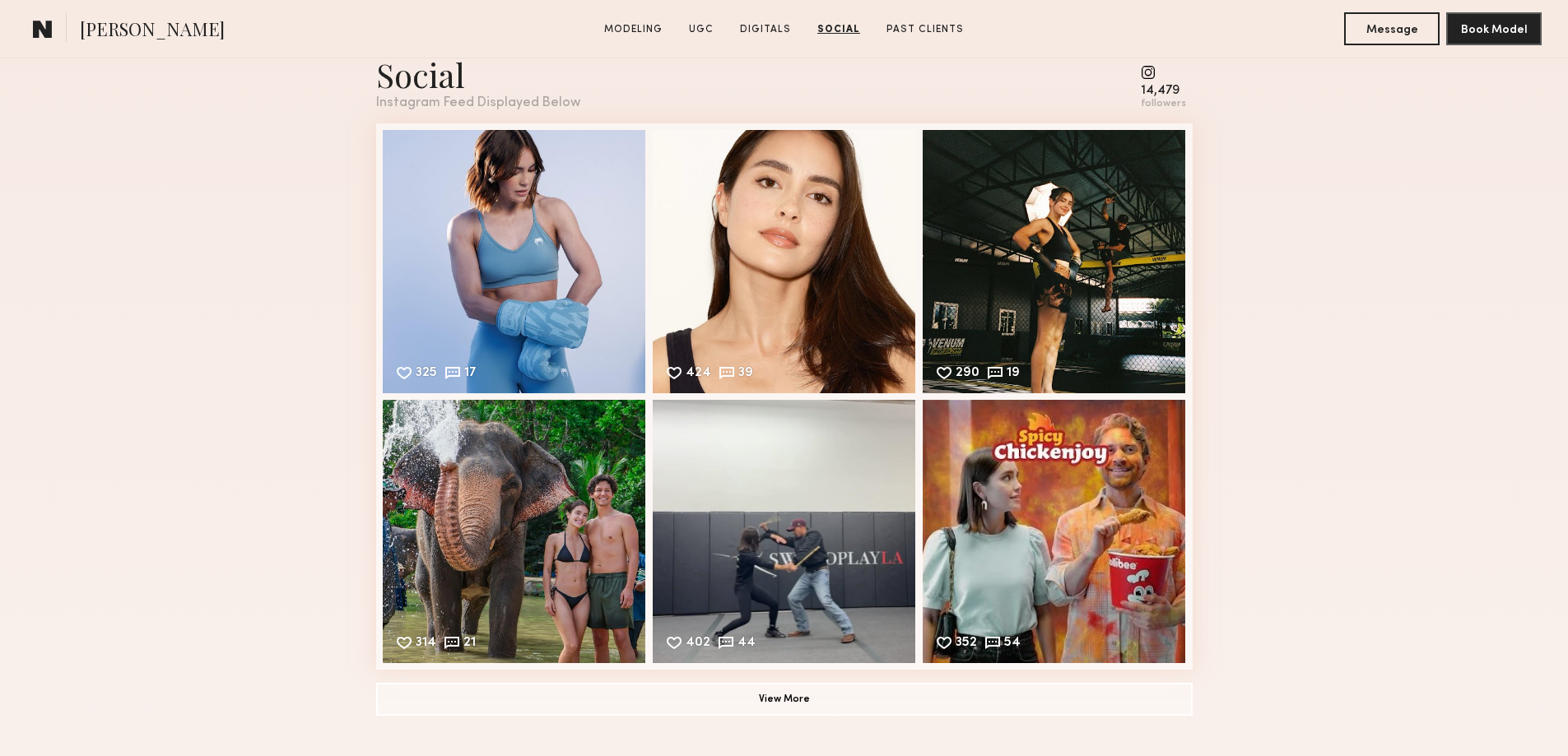
click at [1149, 79] on common-icon at bounding box center [1163, 73] width 45 height 15
click at [1169, 97] on div "14,479" at bounding box center [1163, 90] width 45 height 13
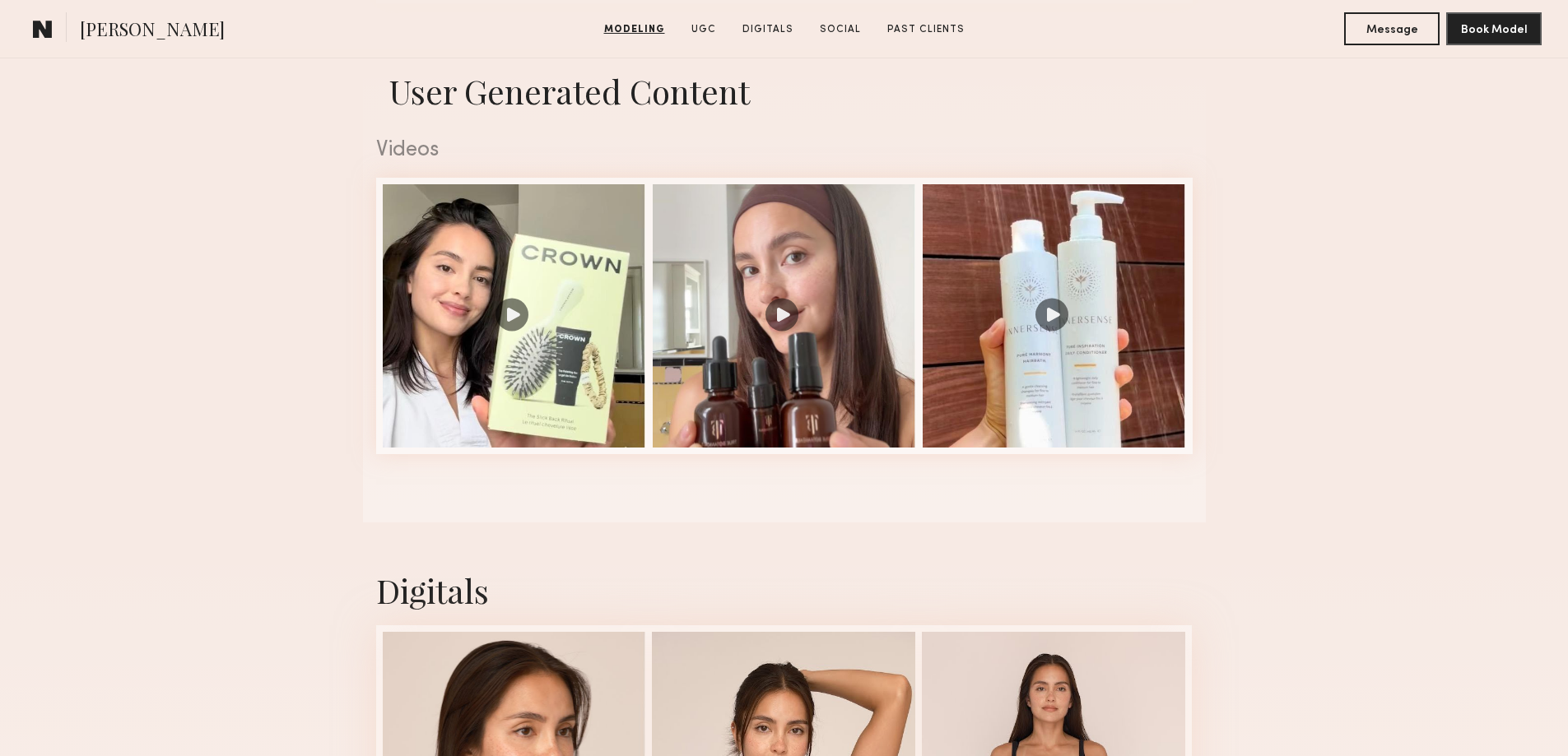
scroll to position [1480, 0]
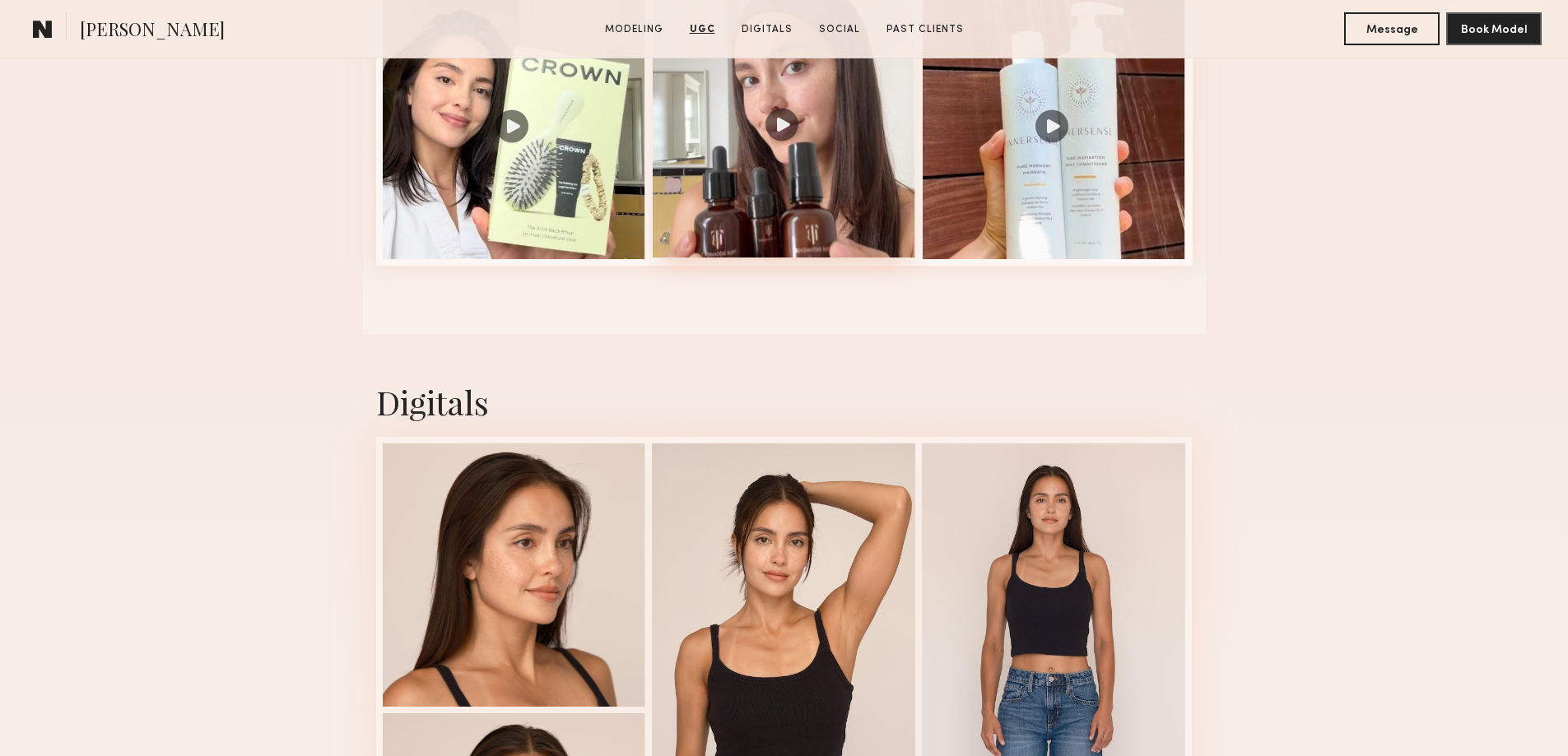
click at [776, 142] on div at bounding box center [784, 125] width 264 height 263
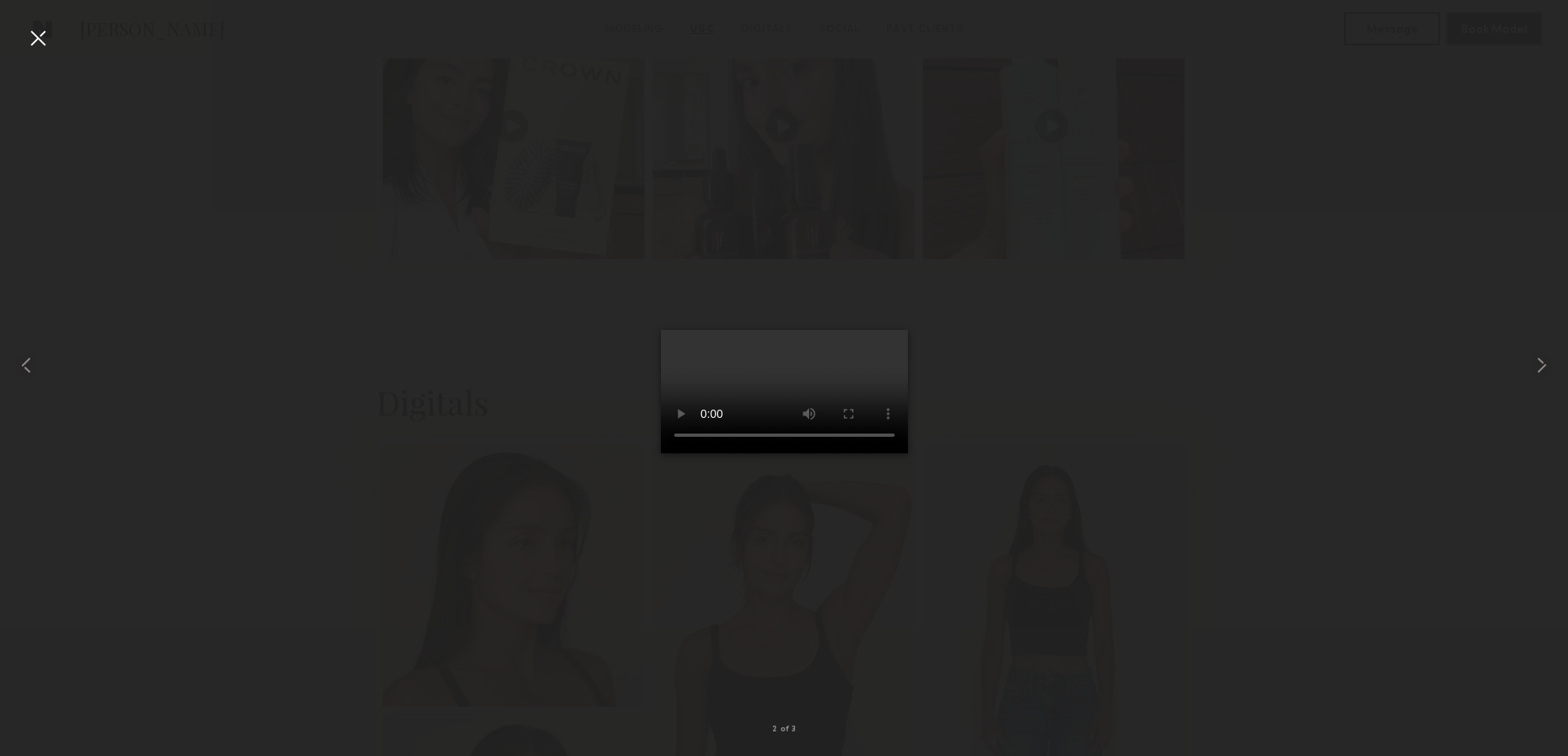
click at [1200, 439] on div at bounding box center [784, 364] width 1568 height 677
click at [35, 42] on div at bounding box center [38, 38] width 26 height 26
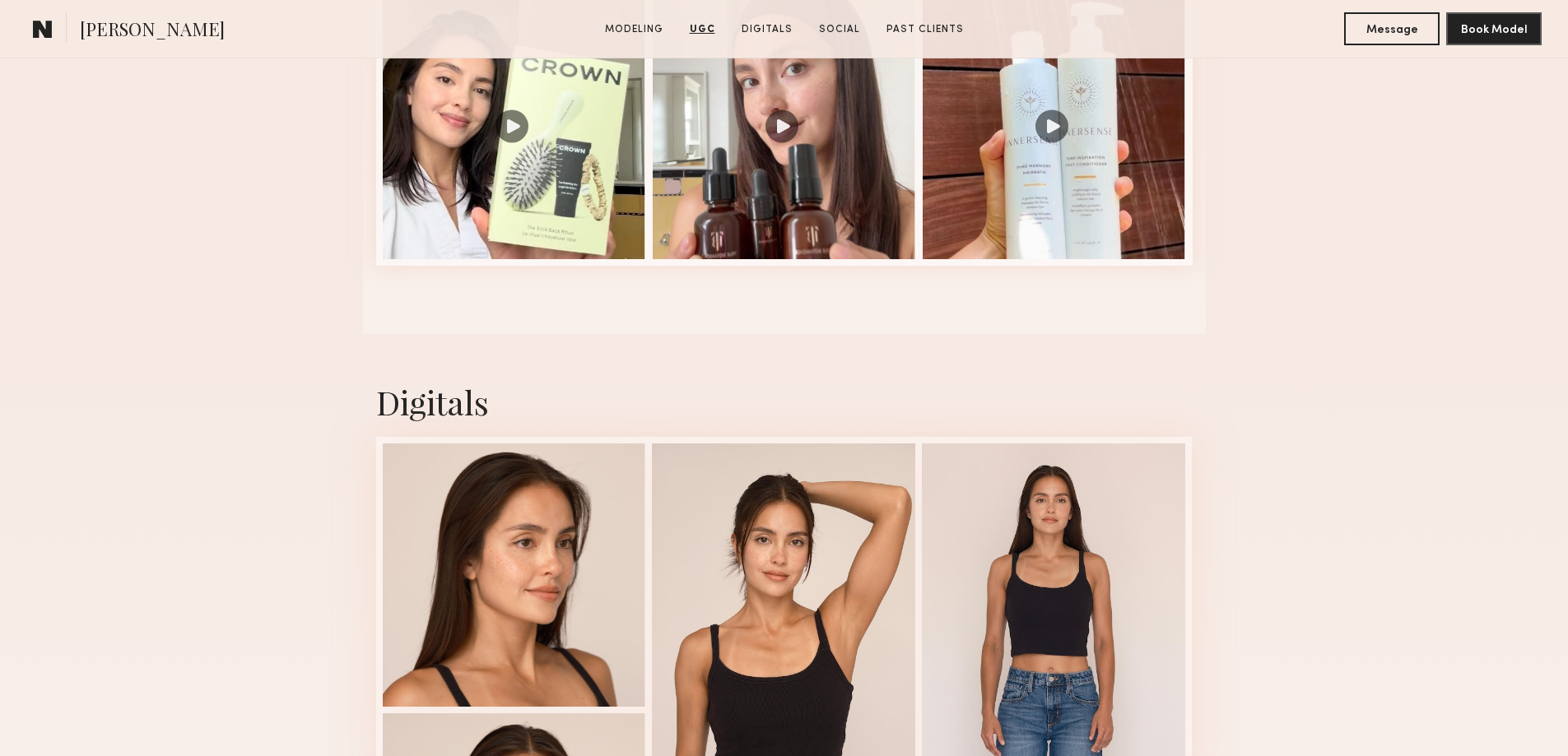
scroll to position [1398, 0]
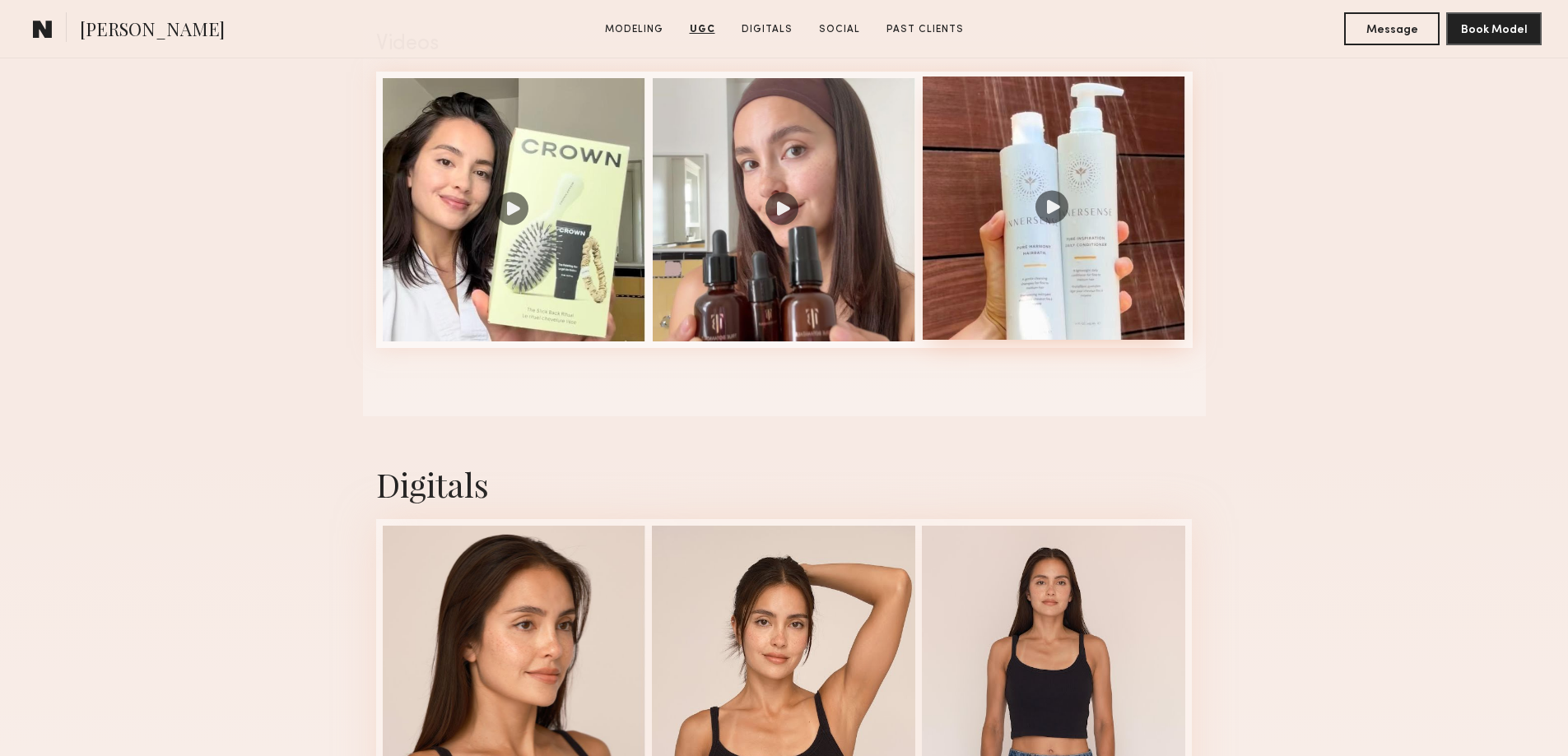
click at [1051, 217] on div at bounding box center [1054, 207] width 264 height 263
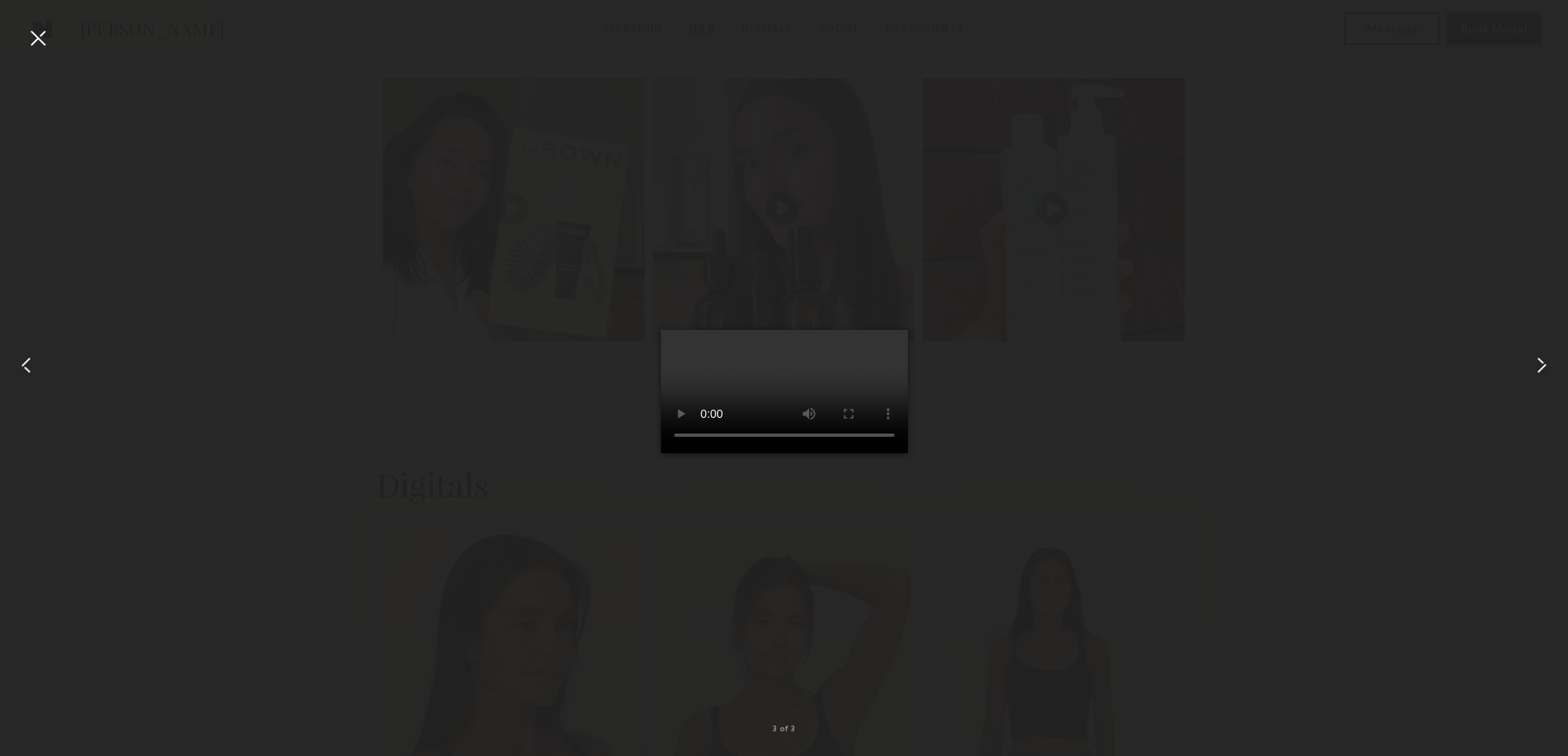
click at [1255, 368] on div at bounding box center [784, 364] width 1568 height 677
click at [1452, 478] on div at bounding box center [784, 364] width 1568 height 677
click at [33, 38] on div at bounding box center [38, 38] width 26 height 26
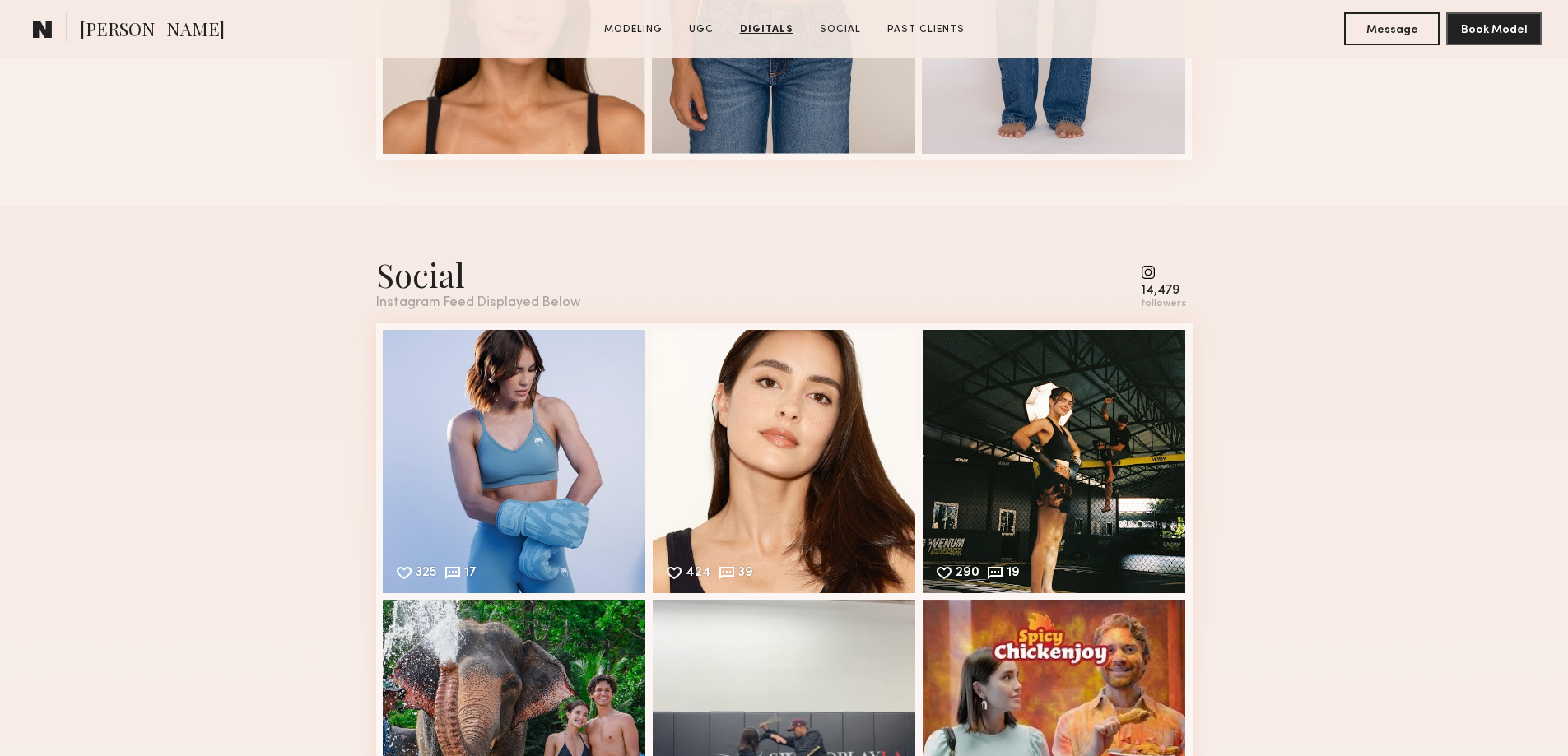
scroll to position [2797, 0]
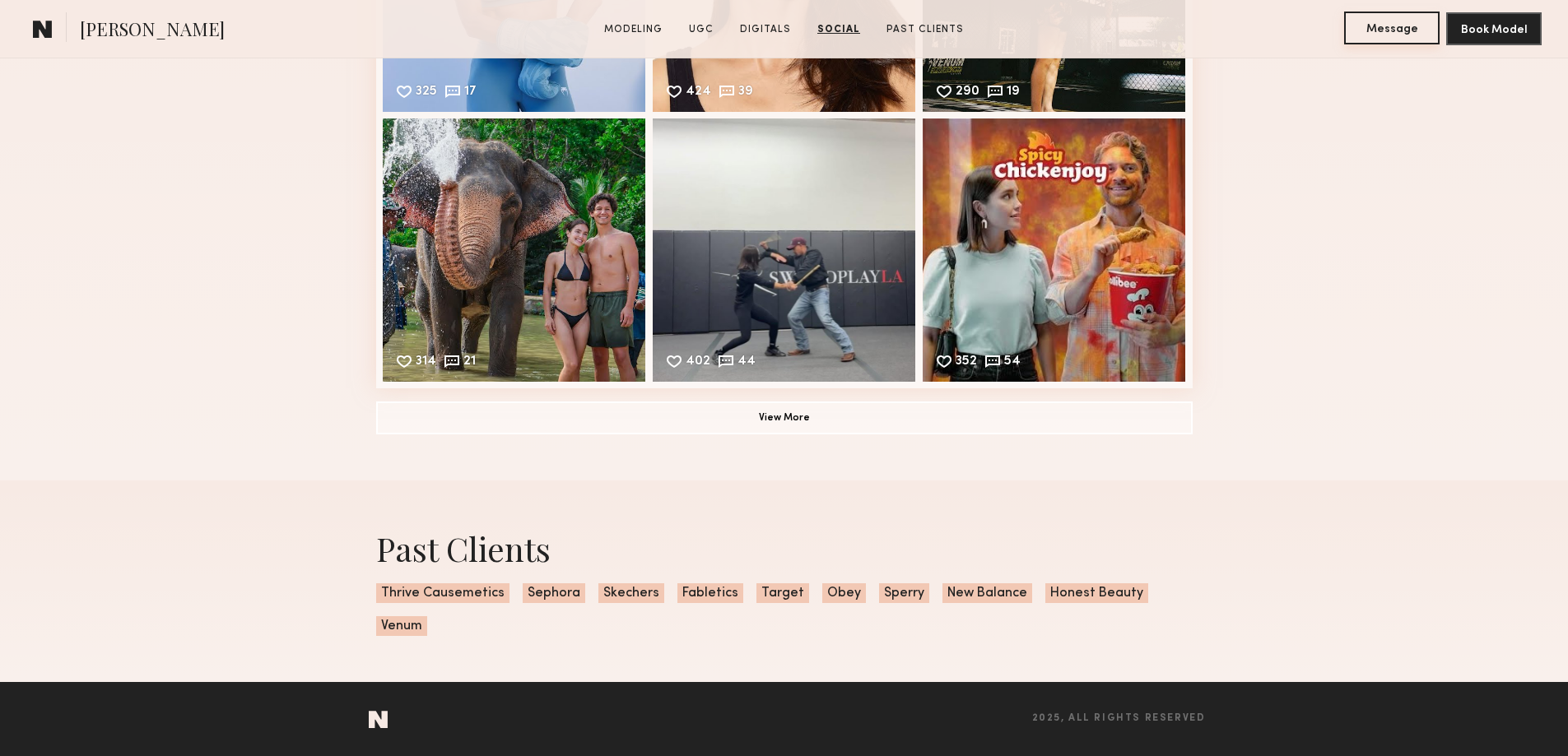
click at [1381, 32] on button "Message" at bounding box center [1391, 28] width 95 height 33
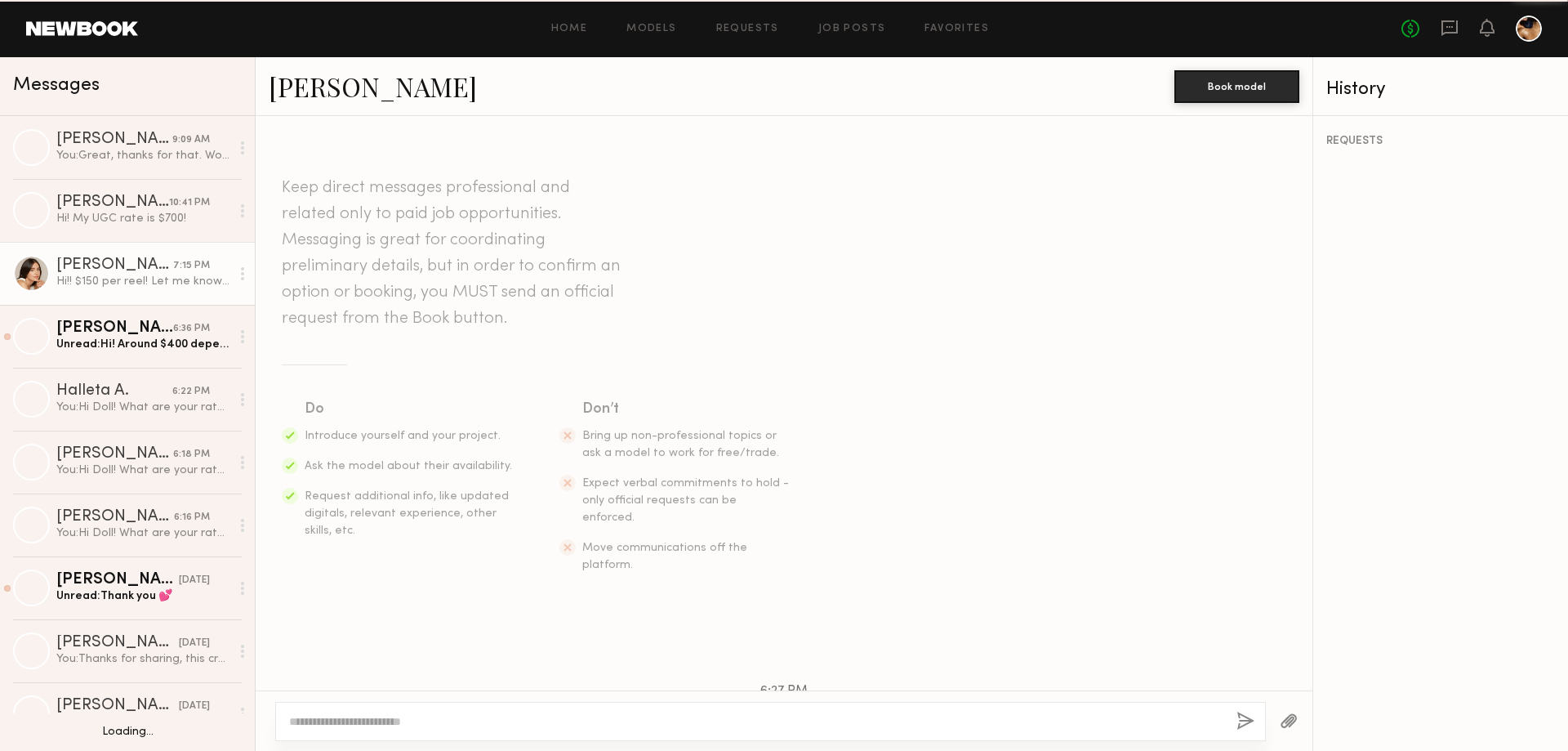
scroll to position [155, 0]
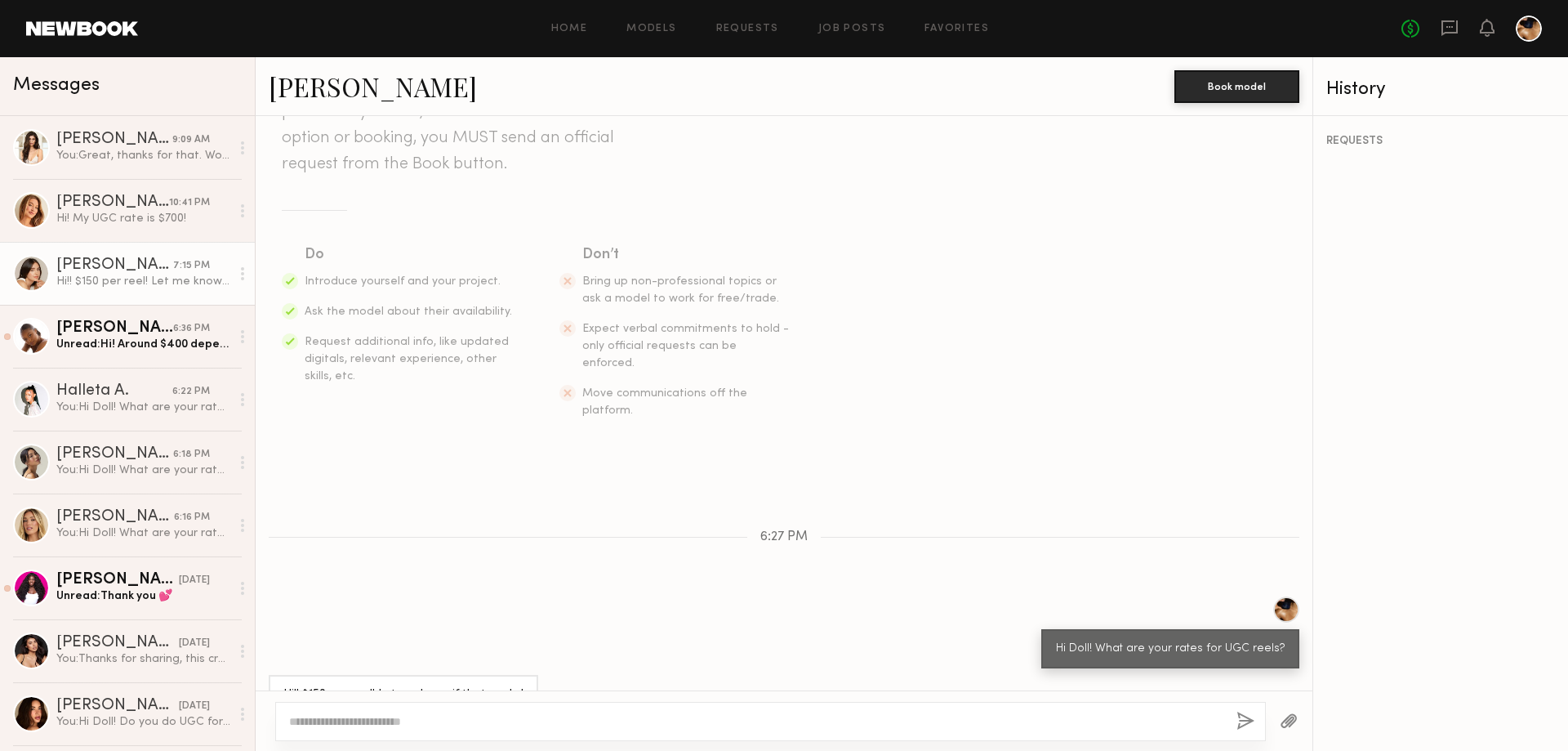
click at [351, 716] on textarea at bounding box center [756, 722] width 934 height 17
type textarea "**********"
click at [1241, 719] on button "button" at bounding box center [1246, 722] width 18 height 21
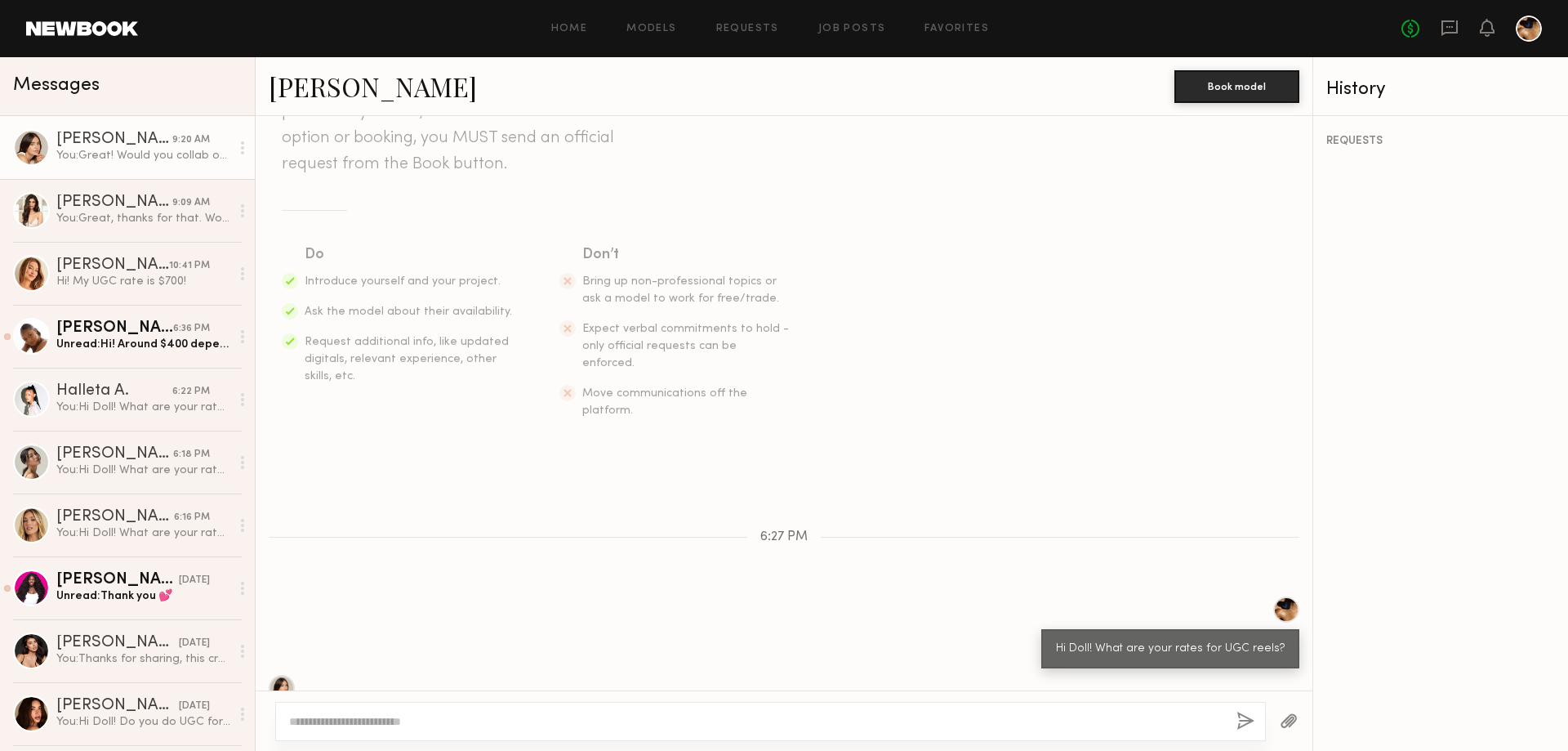
scroll to position [488, 0]
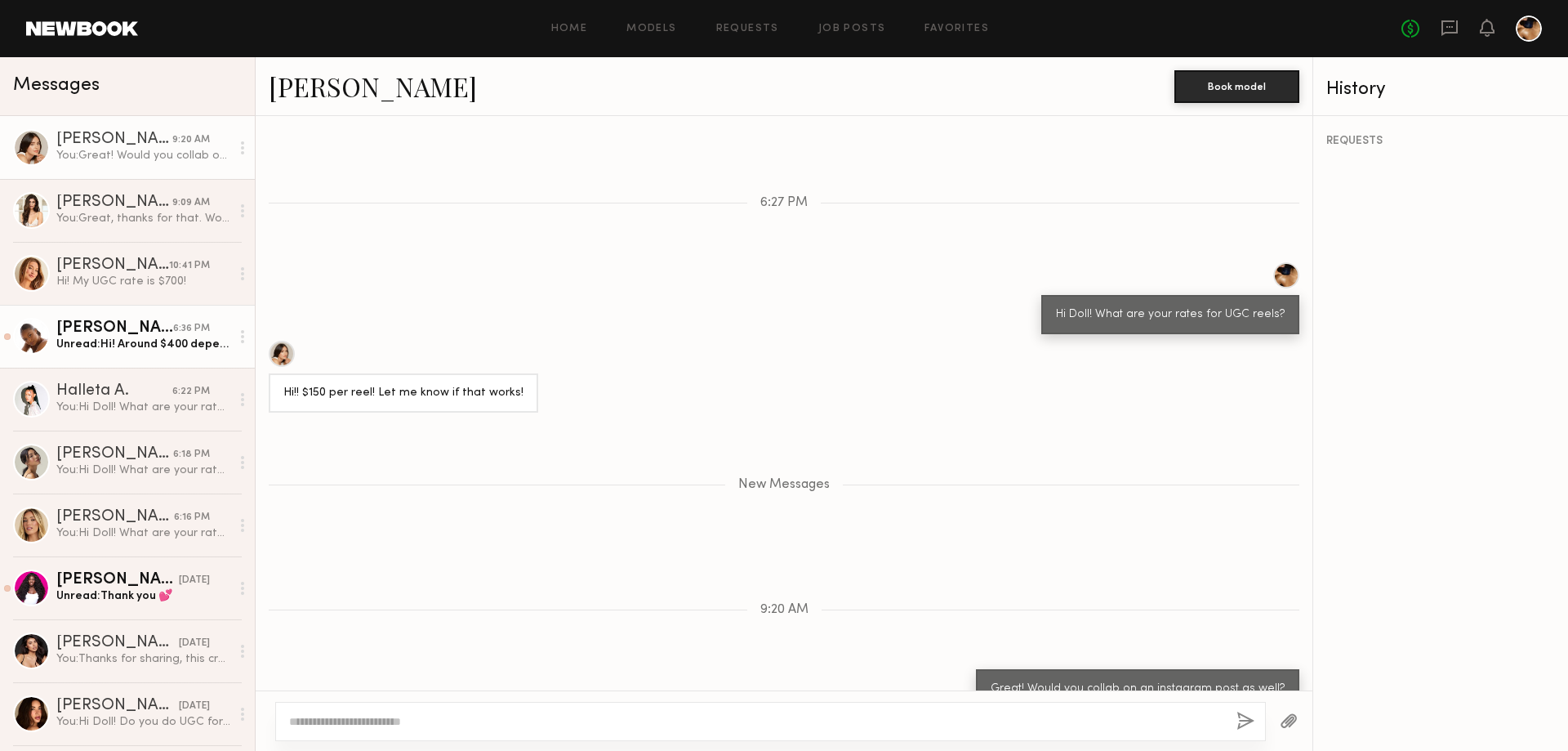
click at [145, 349] on div "Unread: Hi! Around $400 depending on the brief!" at bounding box center [143, 344] width 174 height 16
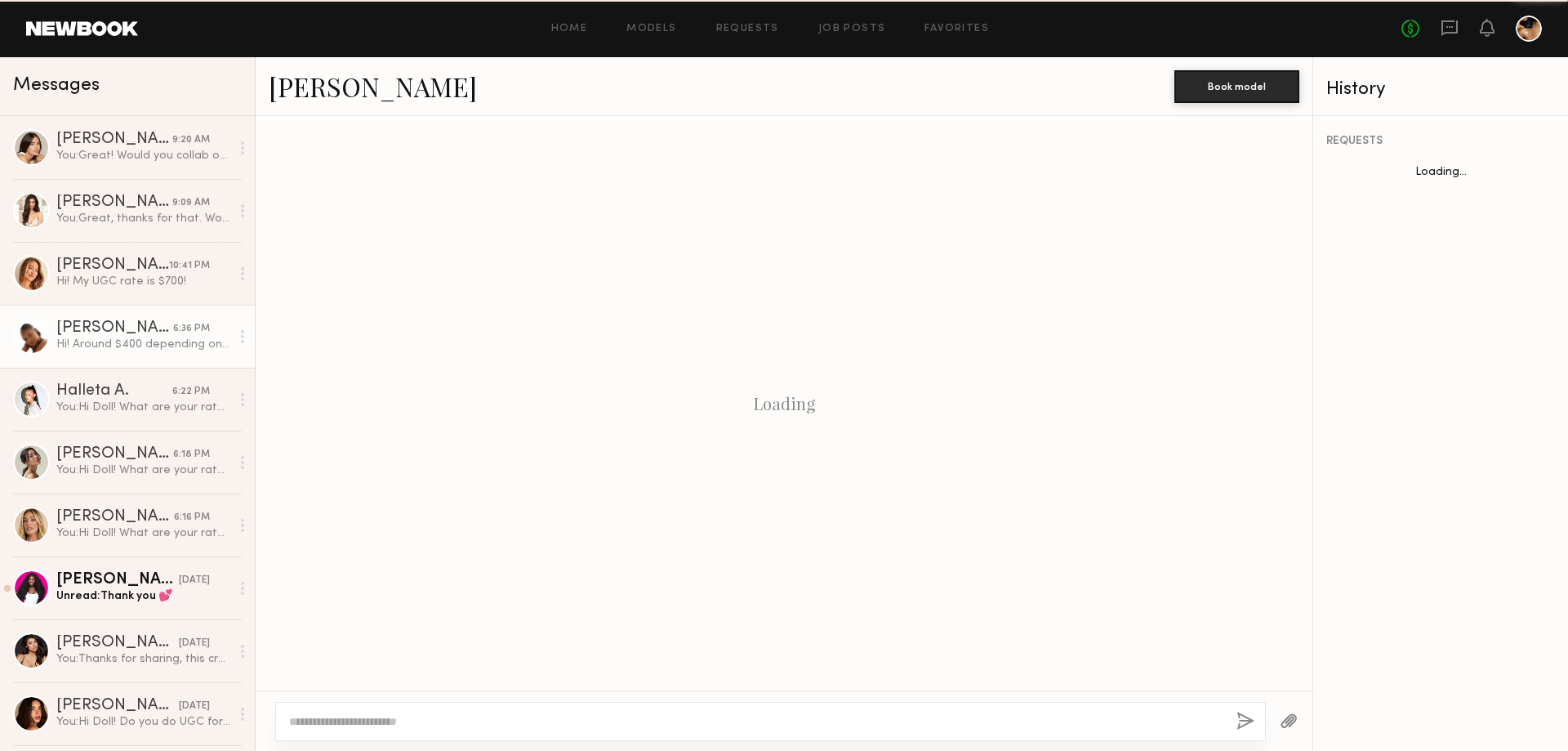
scroll to position [155, 0]
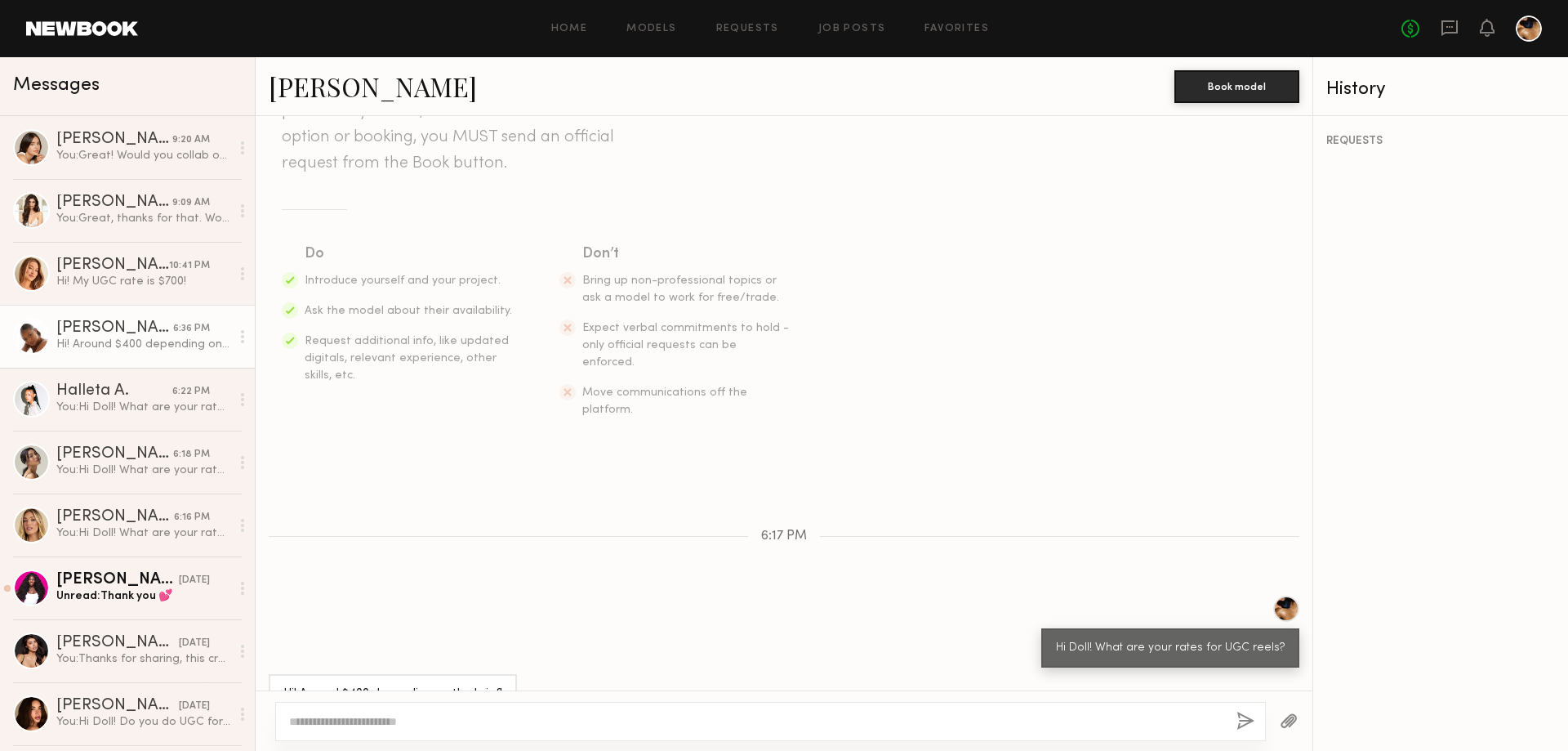
click at [340, 90] on link "[PERSON_NAME]" at bounding box center [373, 86] width 208 height 35
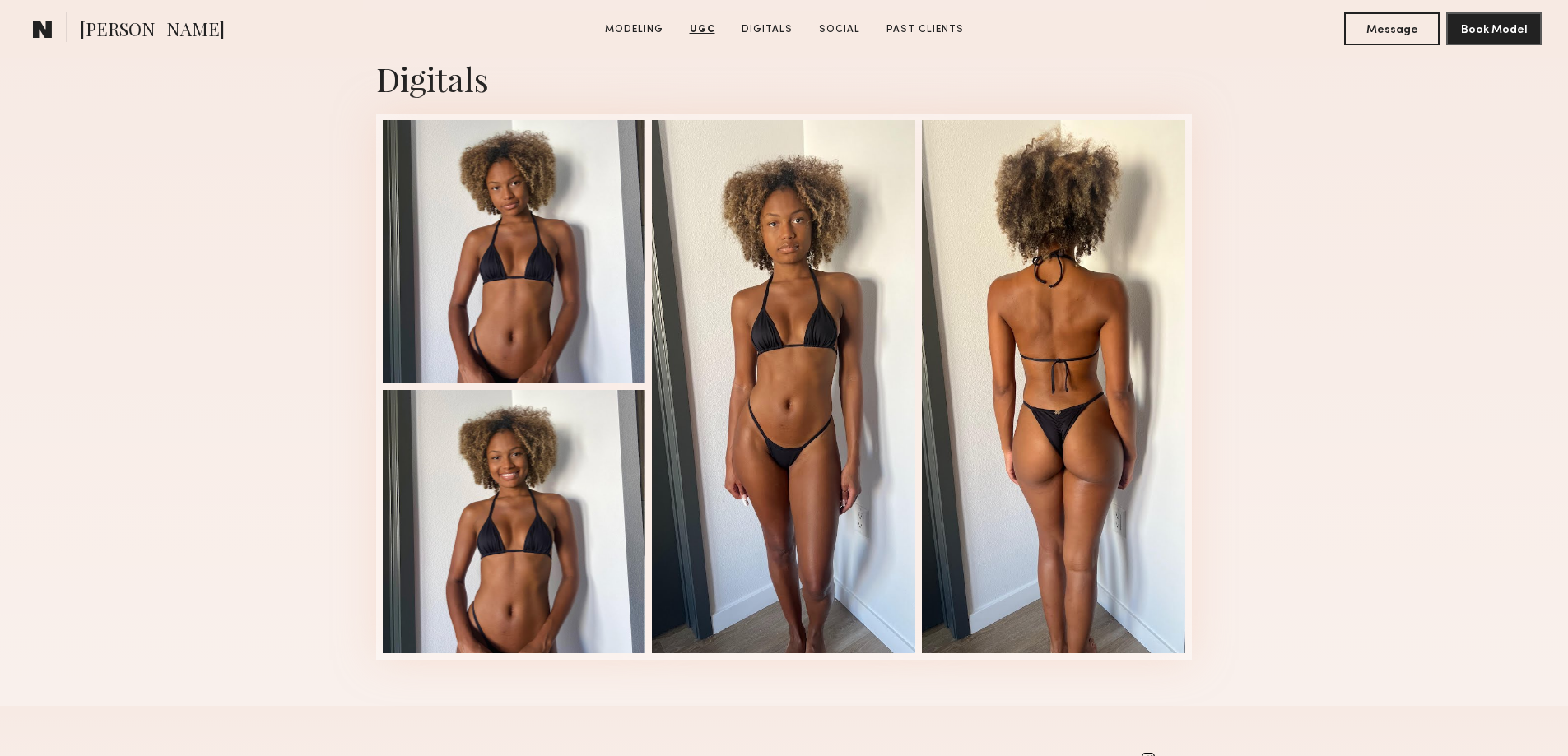
scroll to position [2550, 0]
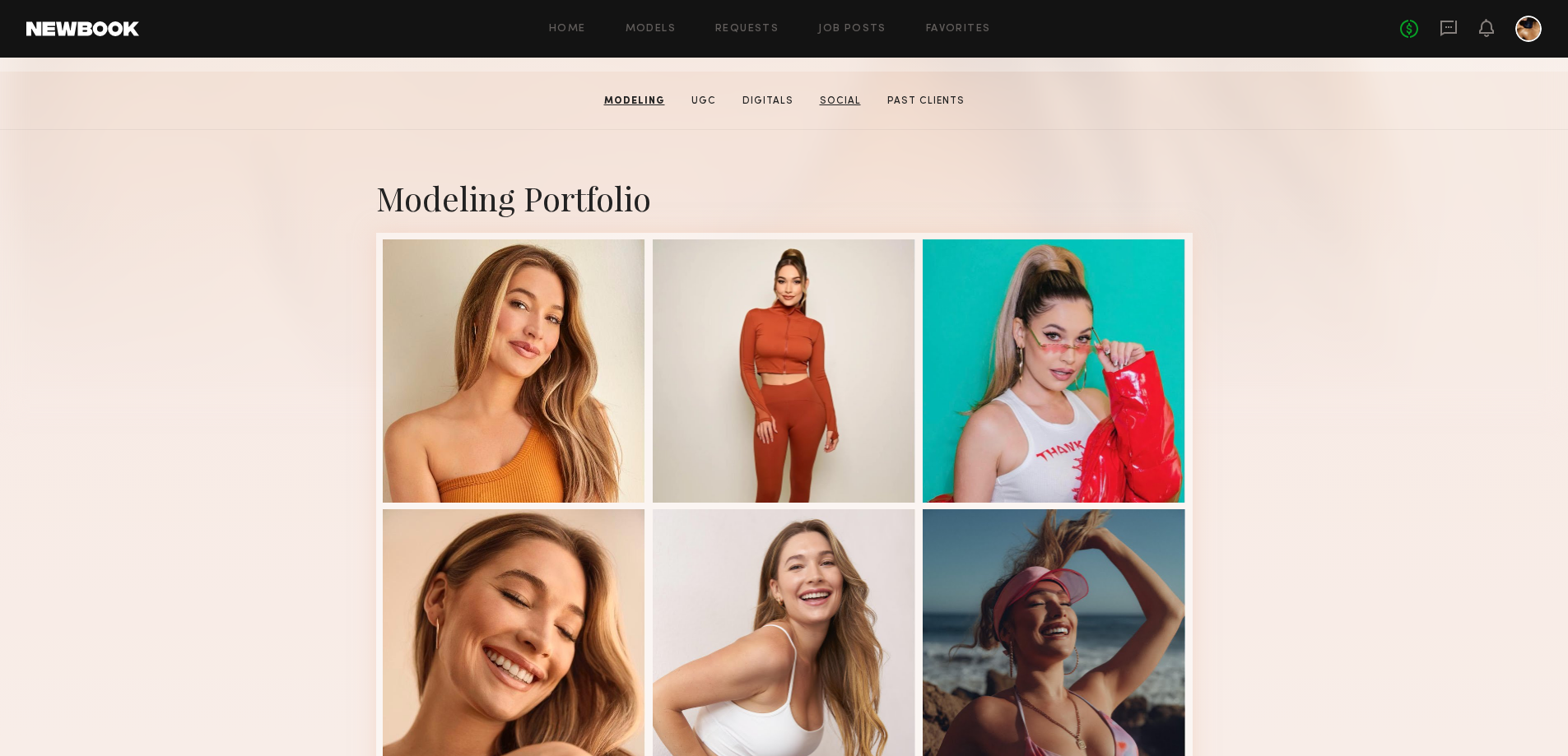
click at [846, 105] on link "Social" at bounding box center [840, 101] width 54 height 15
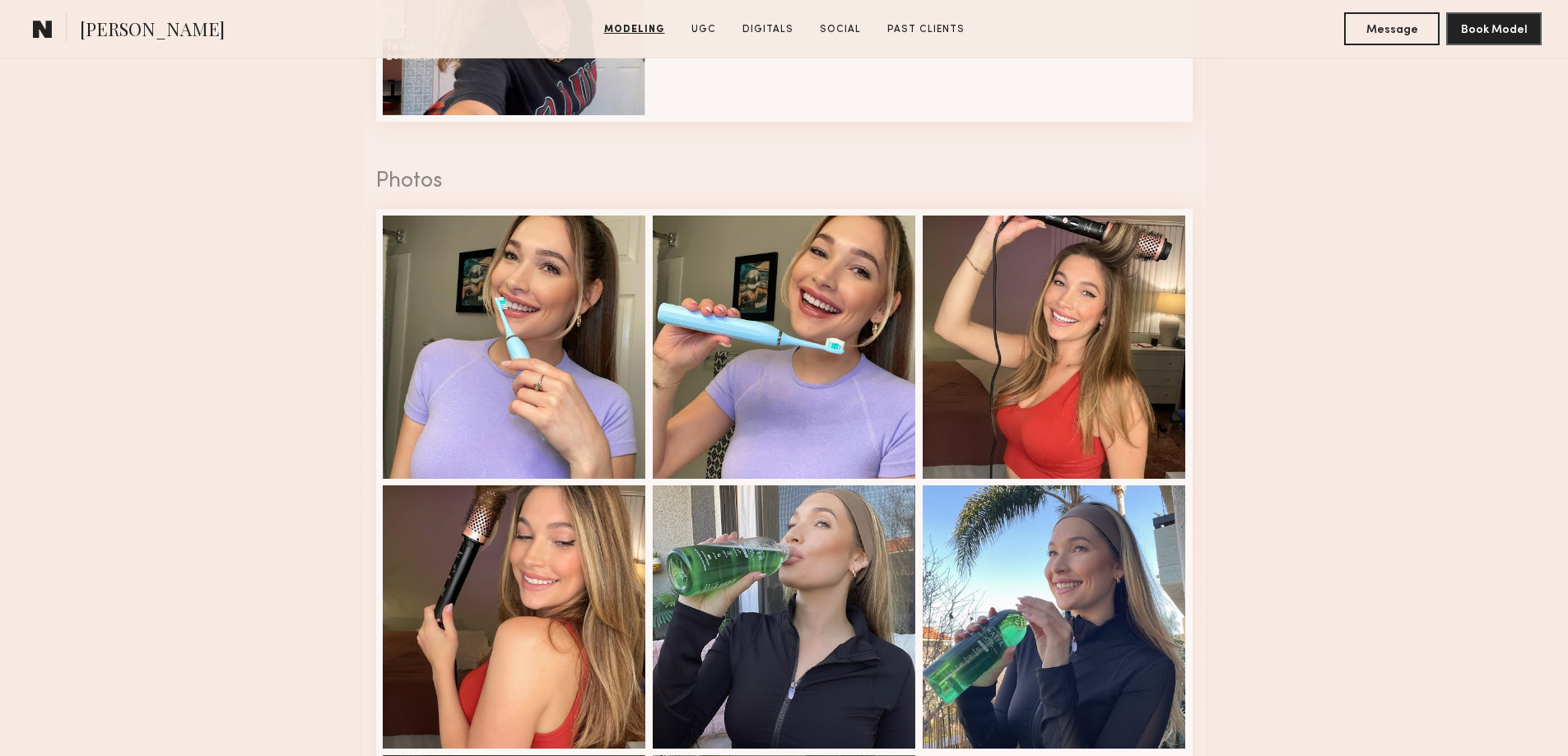
scroll to position [4155, 0]
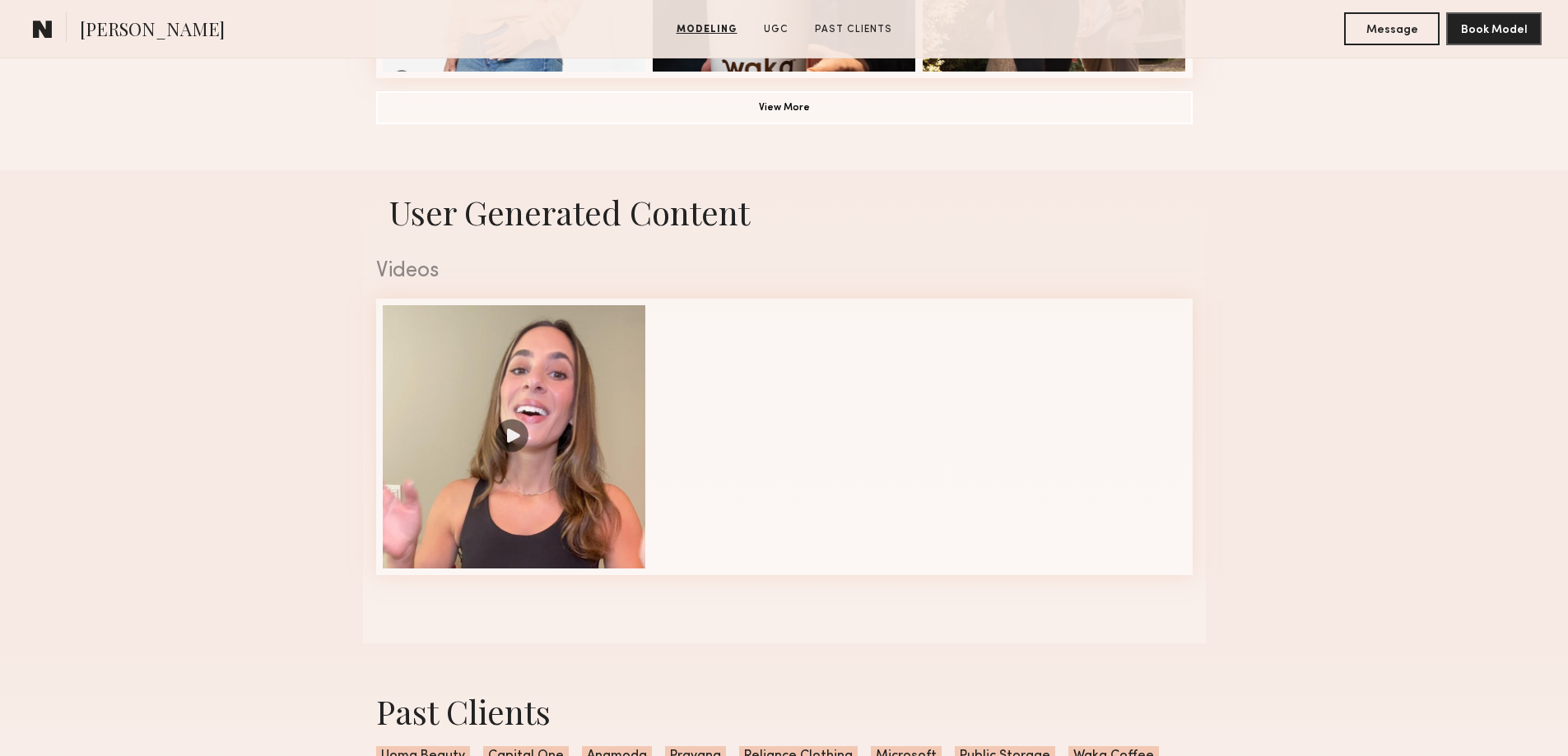
scroll to position [1727, 0]
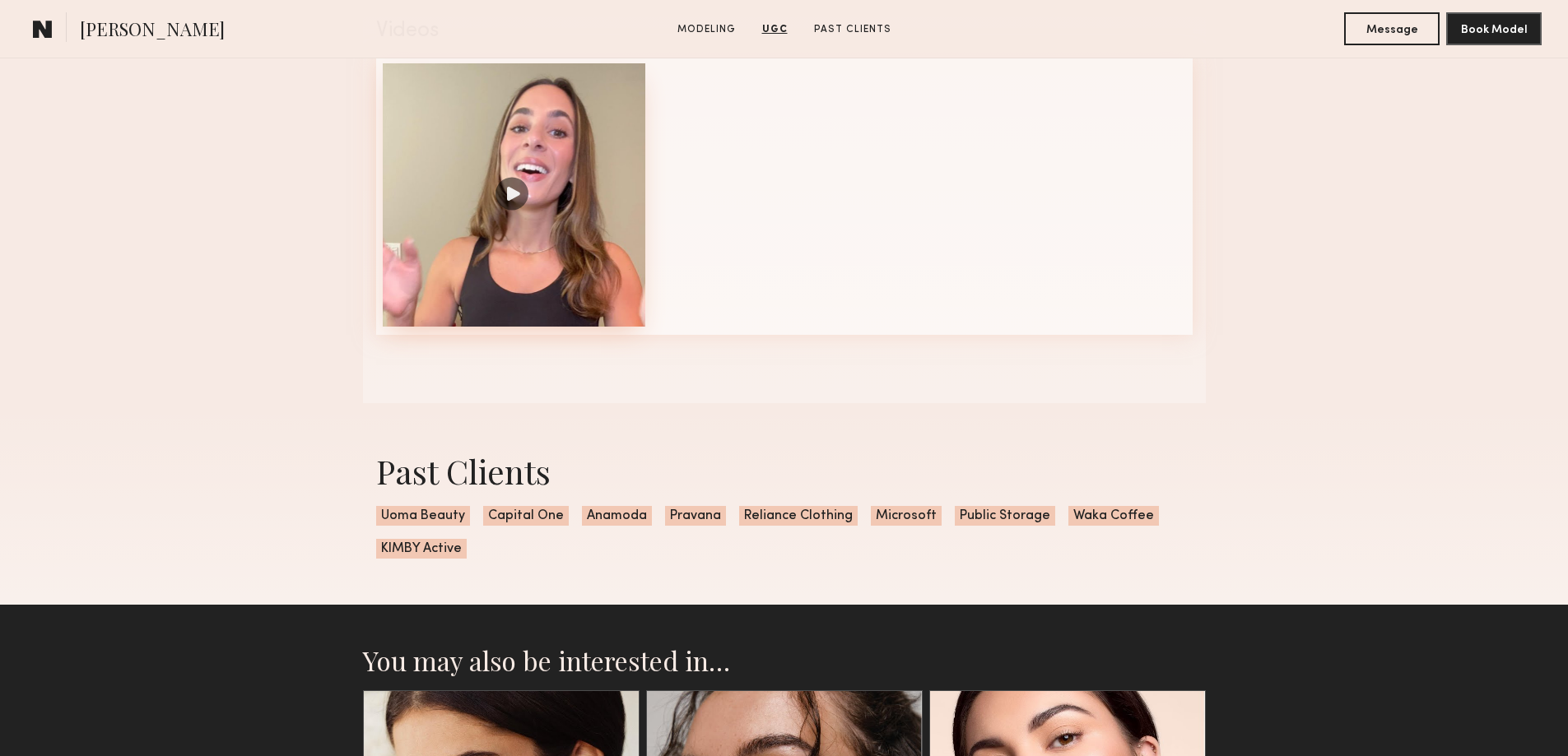
click at [510, 208] on div at bounding box center [514, 195] width 264 height 263
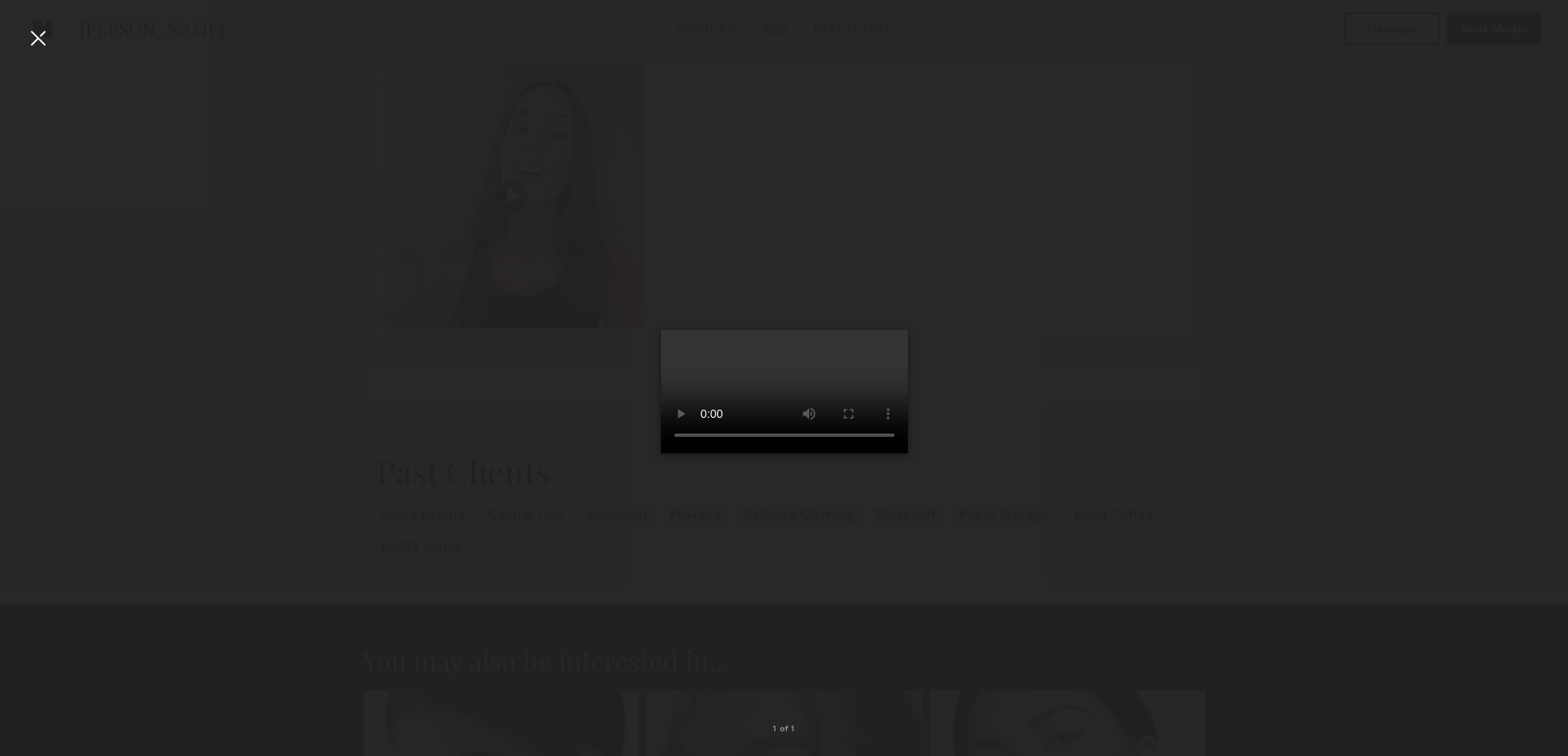
click at [1325, 253] on div at bounding box center [784, 364] width 1568 height 677
click at [34, 39] on div at bounding box center [38, 38] width 26 height 26
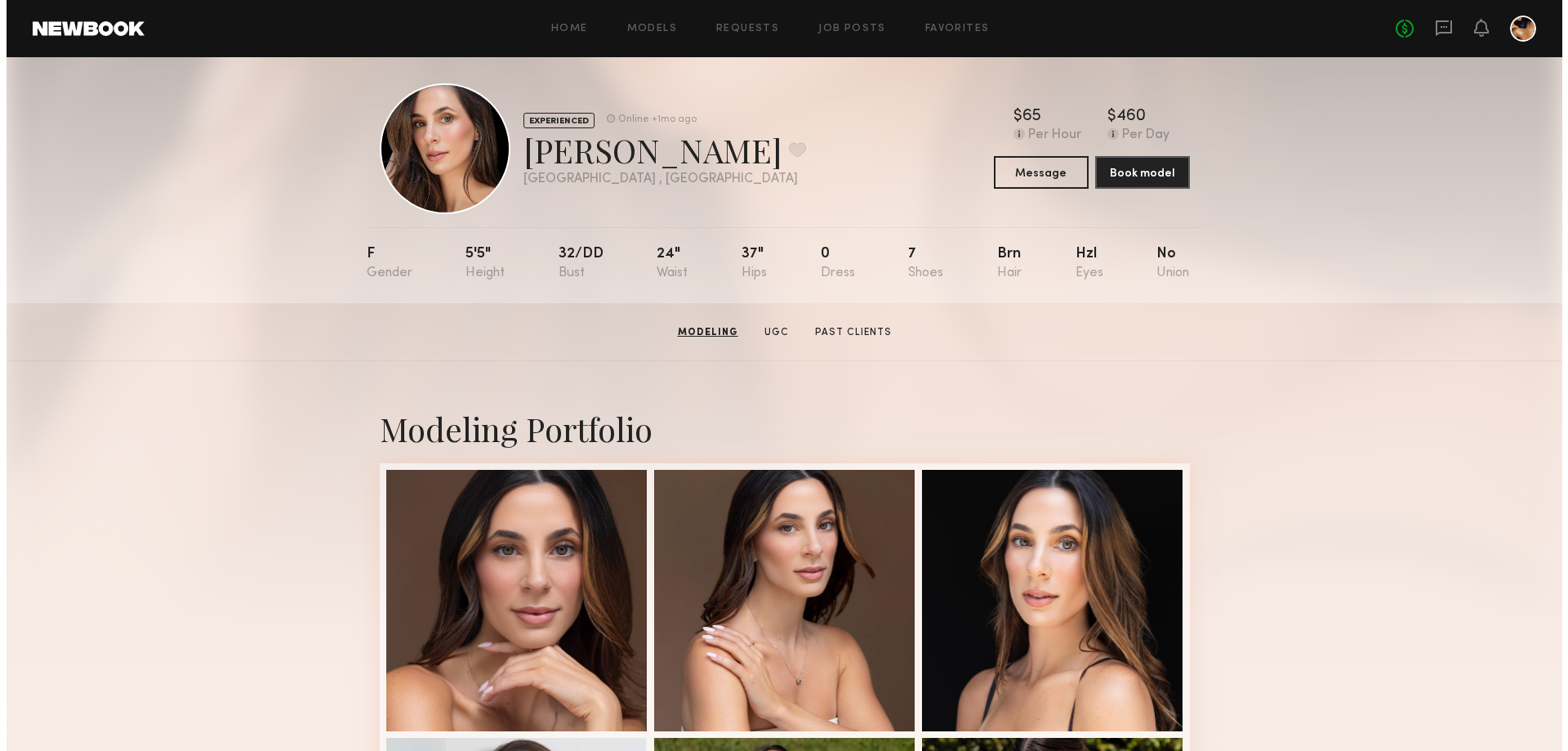
scroll to position [0, 0]
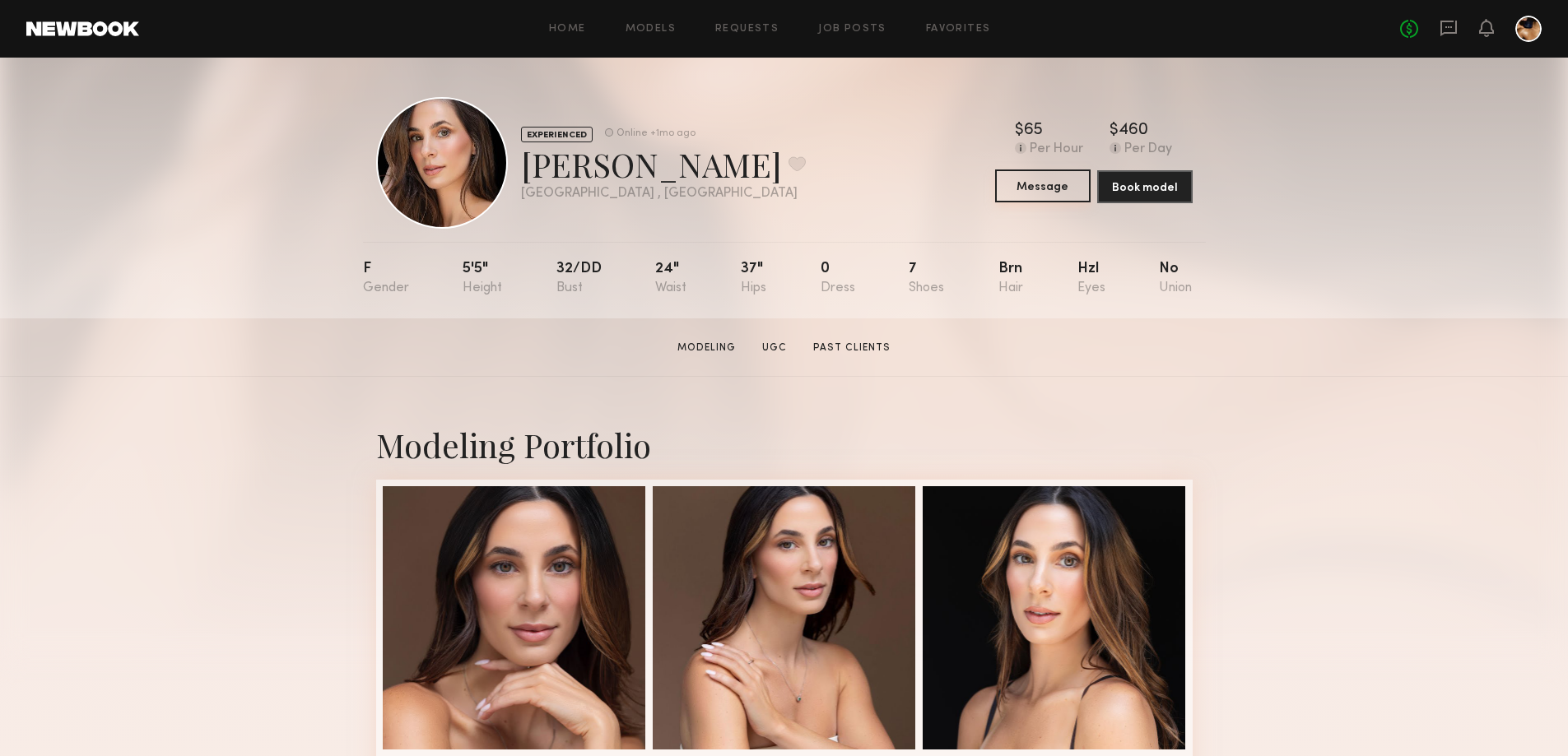
click at [1047, 192] on button "Message" at bounding box center [1043, 186] width 95 height 33
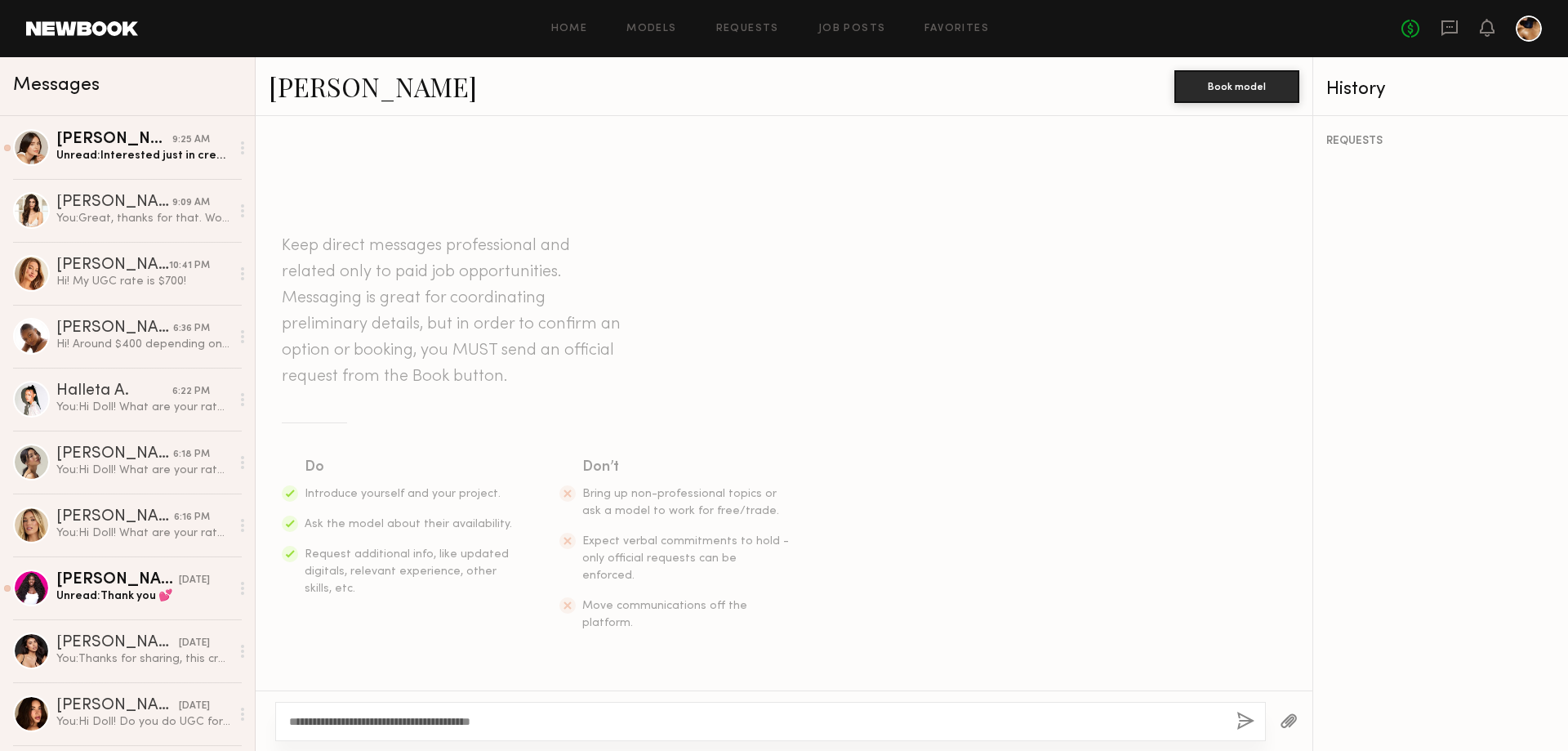
type textarea "**********"
click at [1239, 719] on button "button" at bounding box center [1246, 722] width 18 height 21
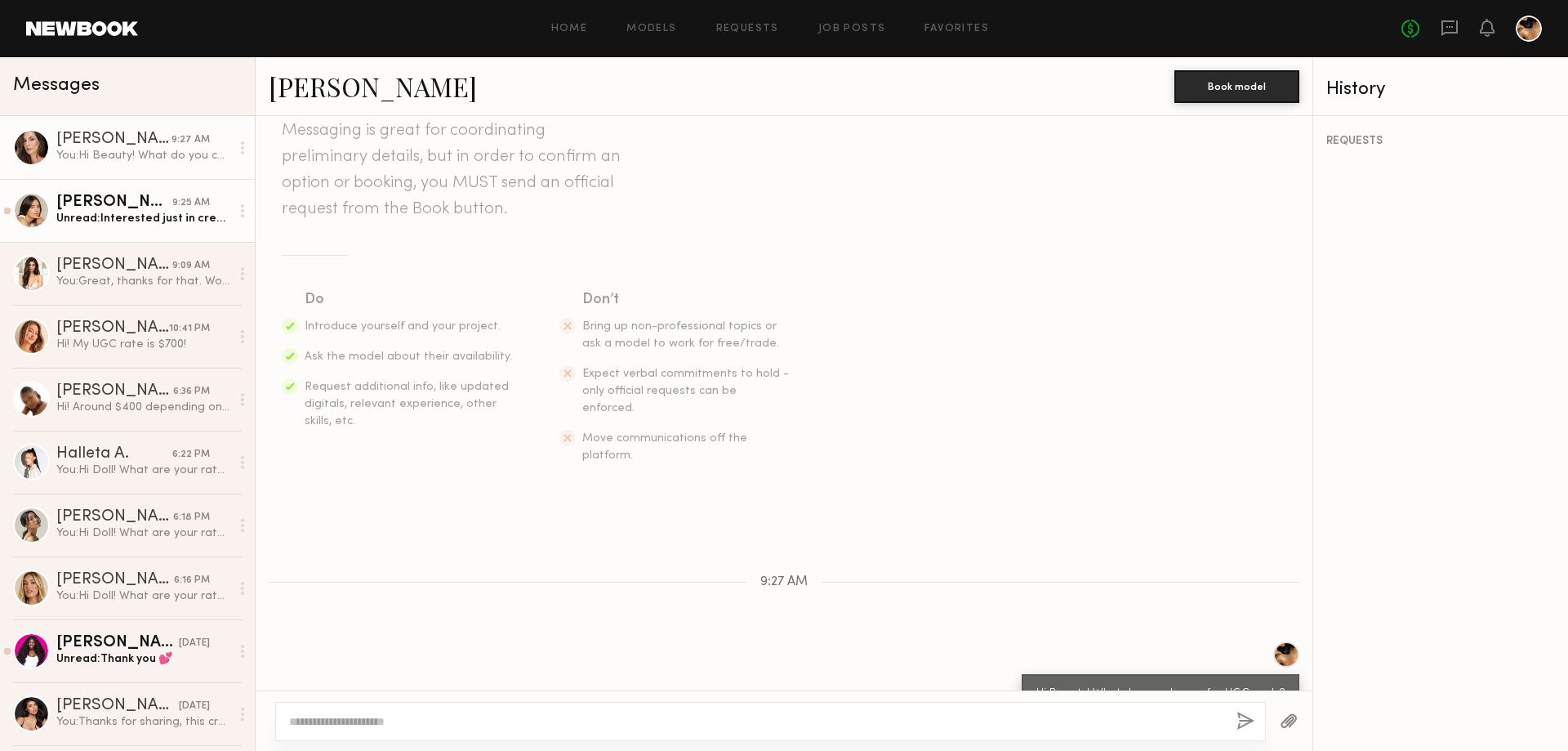
click at [42, 198] on div at bounding box center [32, 210] width 37 height 37
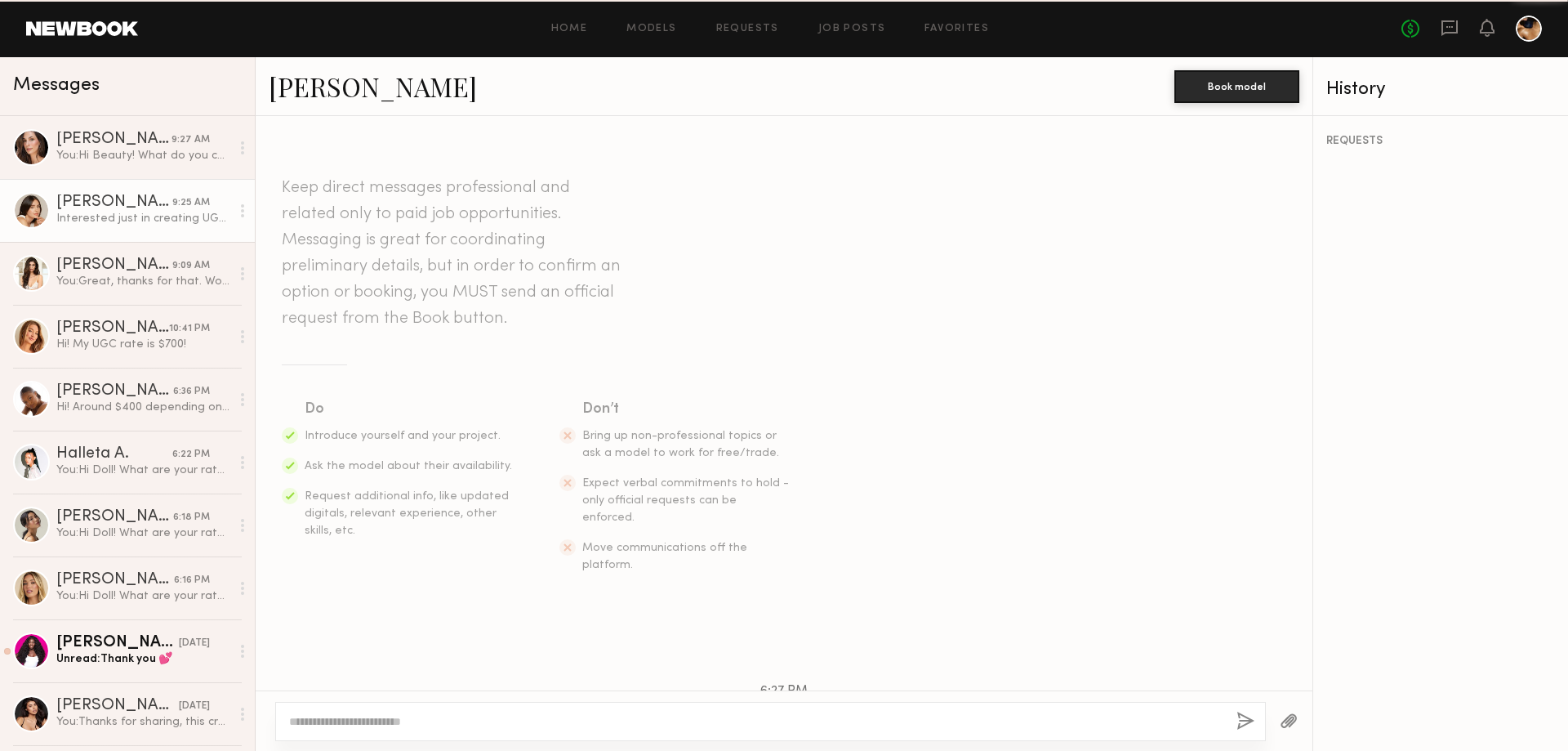
scroll to position [459, 0]
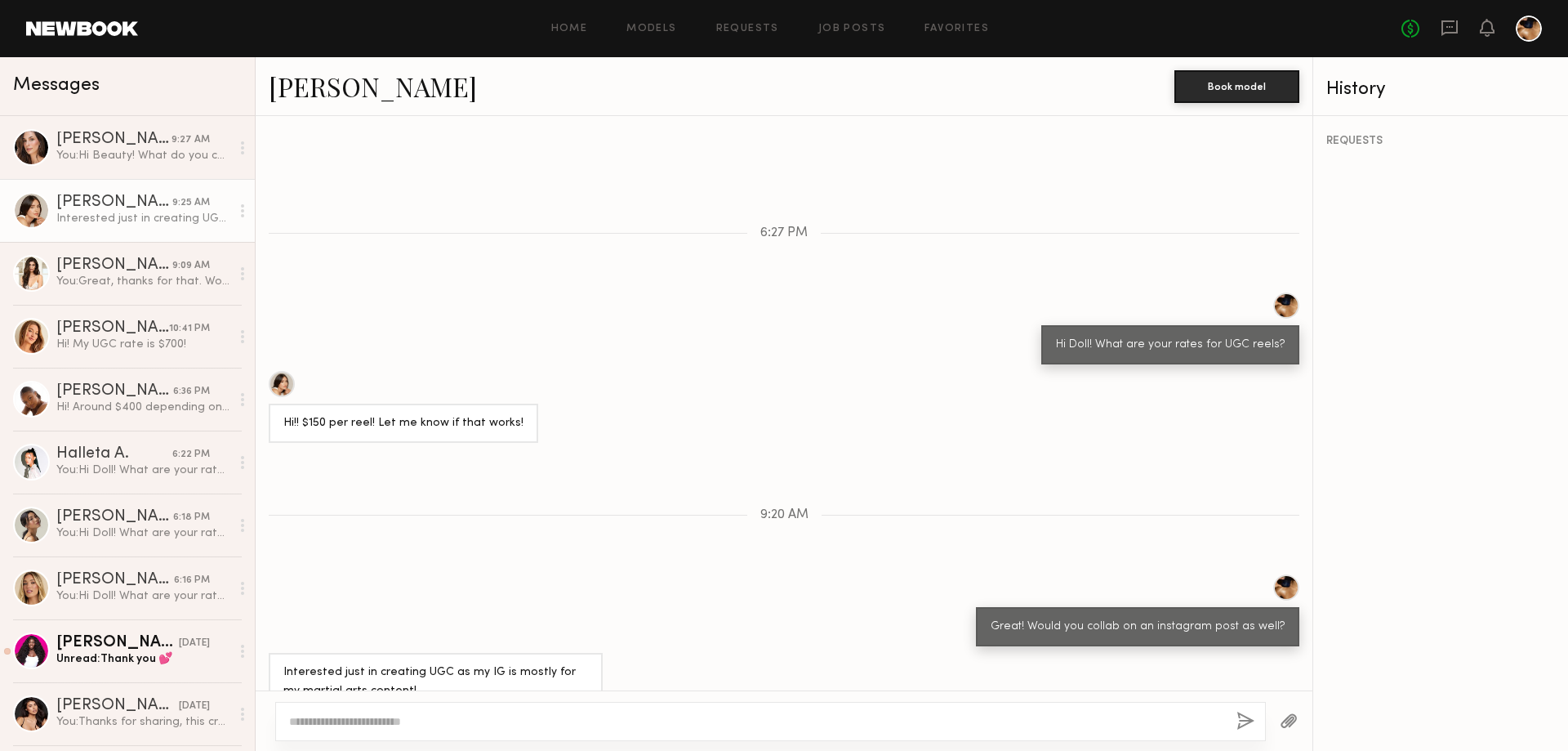
click at [403, 710] on div at bounding box center [770, 721] width 991 height 39
click at [353, 717] on textarea at bounding box center [756, 722] width 934 height 17
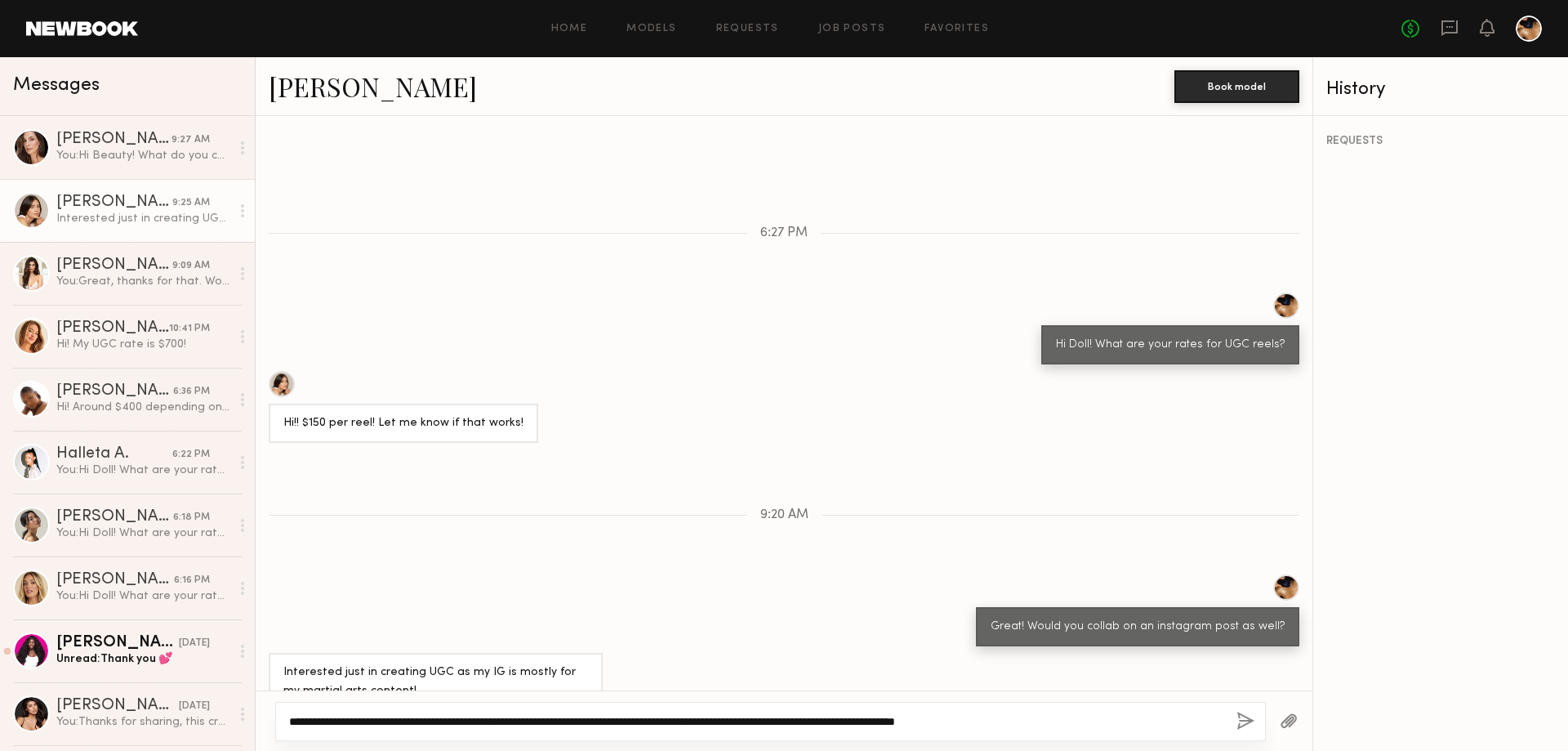
drag, startPoint x: 1090, startPoint y: 720, endPoint x: 587, endPoint y: 726, distance: 503.0
click at [587, 726] on textarea "**********" at bounding box center [756, 722] width 934 height 17
click at [1122, 729] on textarea "**********" at bounding box center [756, 722] width 934 height 17
drag, startPoint x: 1084, startPoint y: 719, endPoint x: 435, endPoint y: 709, distance: 649.1
click at [435, 709] on div "**********" at bounding box center [770, 721] width 991 height 39
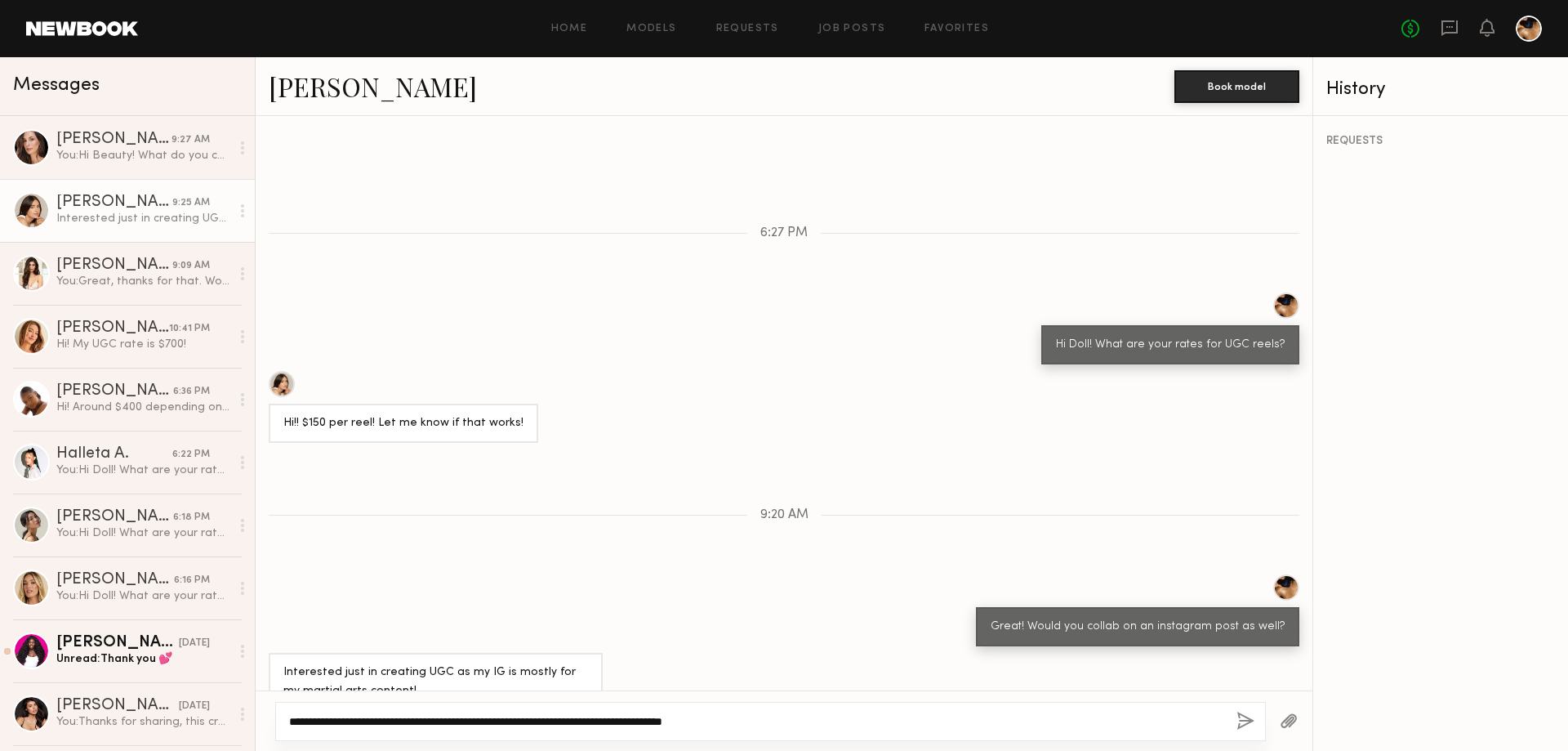
type textarea "**********"
click at [1243, 713] on button "button" at bounding box center [1246, 722] width 18 height 21
